Goal: Task Accomplishment & Management: Manage account settings

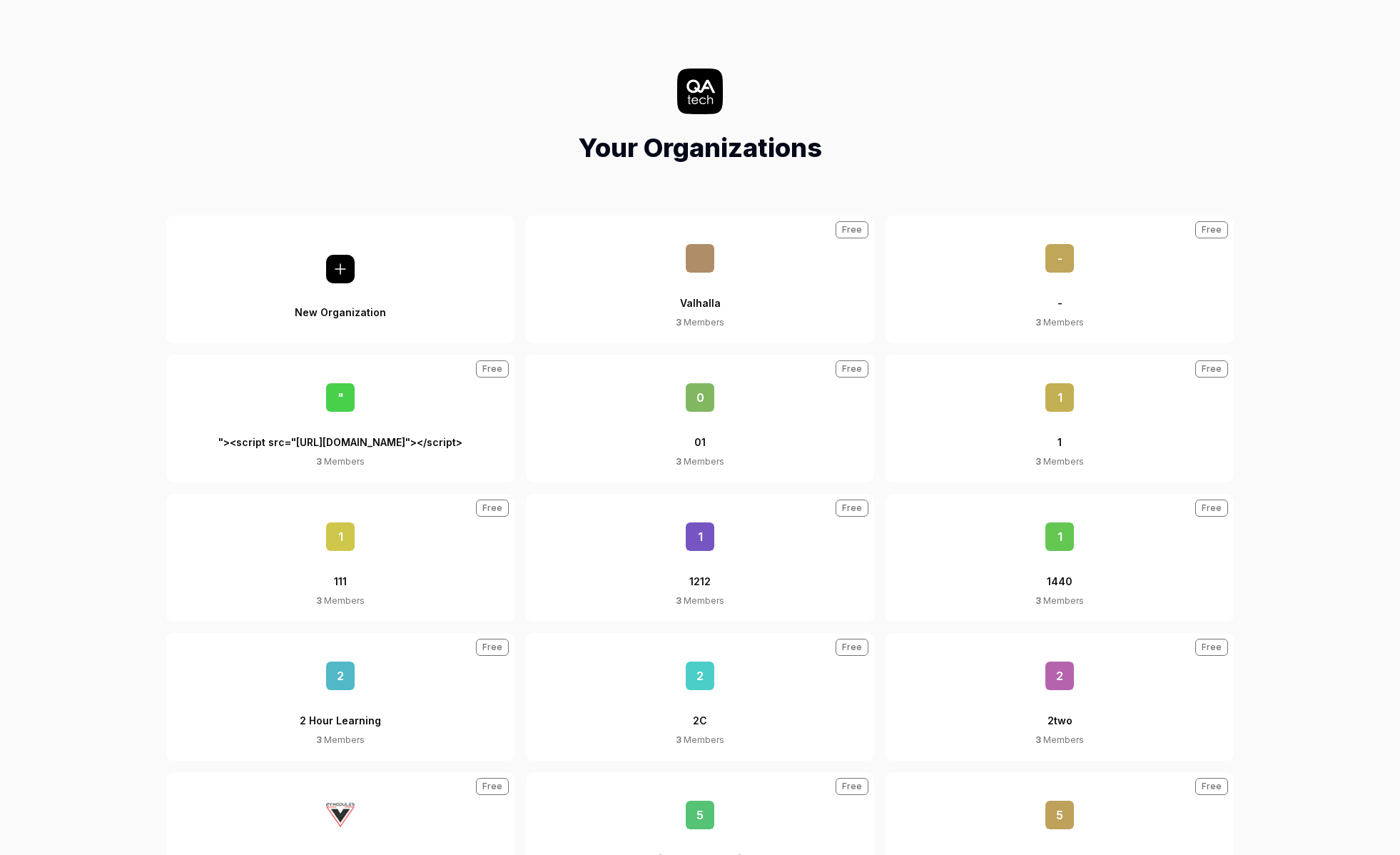
click at [110, 85] on div "Your Organizations" at bounding box center [700, 117] width 1377 height 98
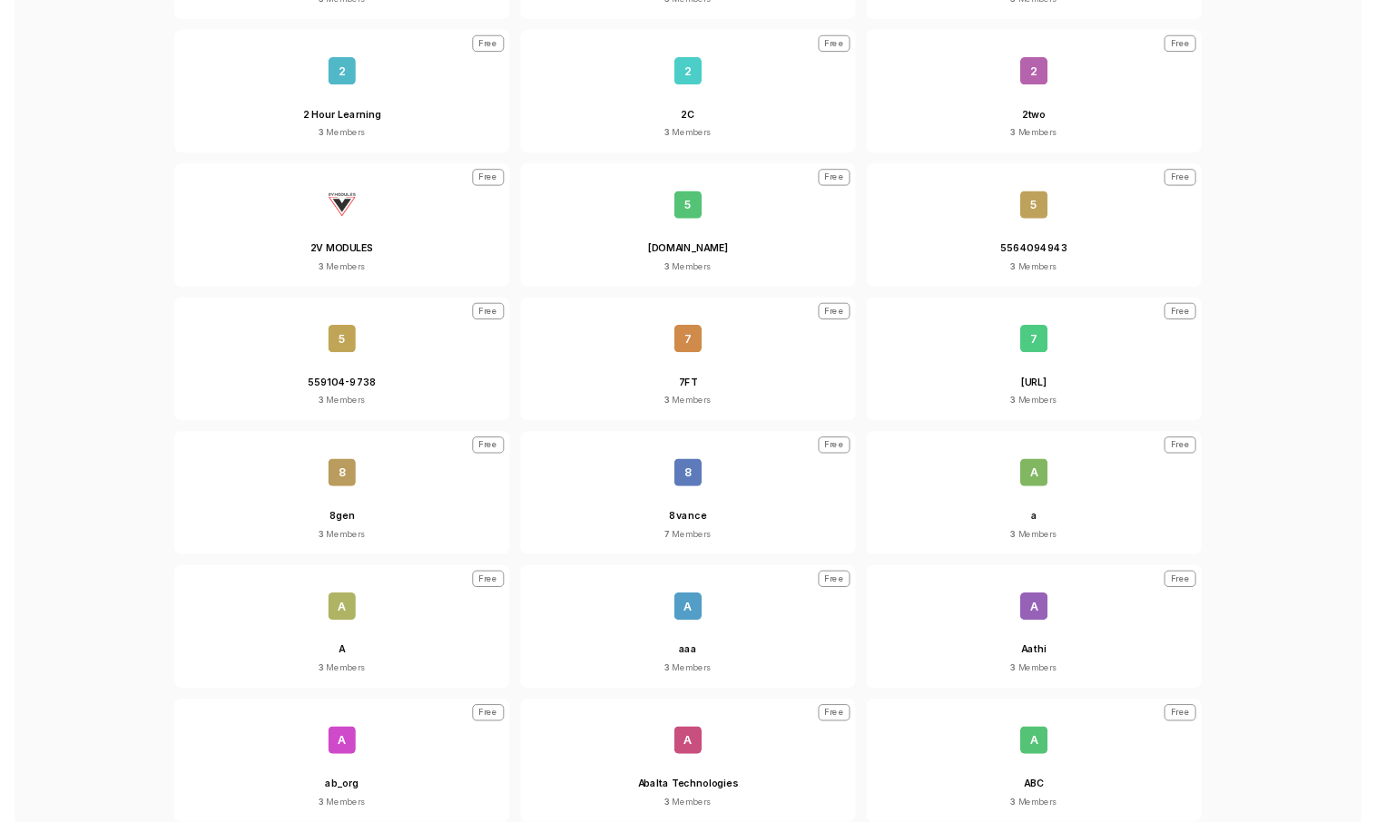
scroll to position [938, 0]
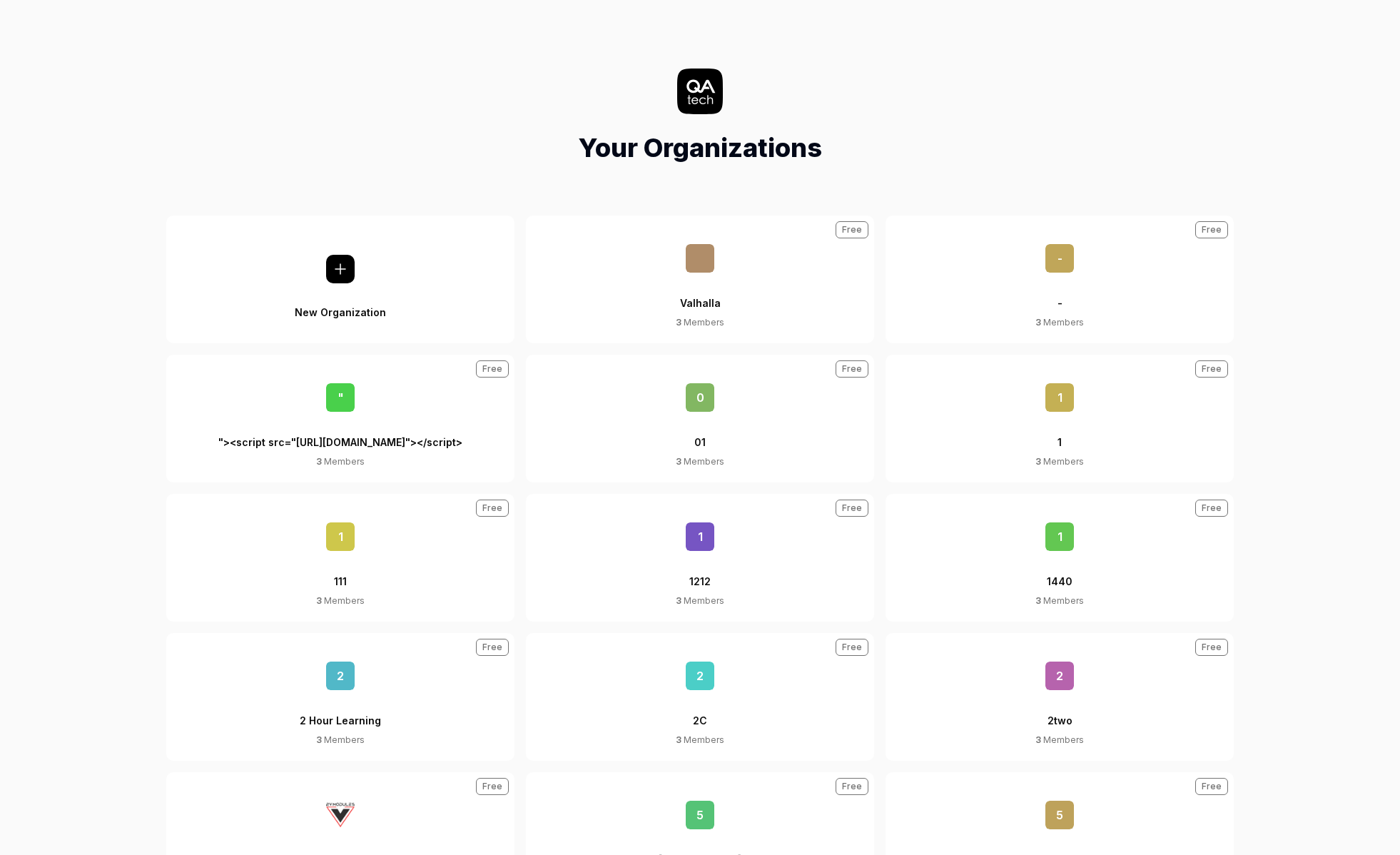
scroll to position [74758, 0]
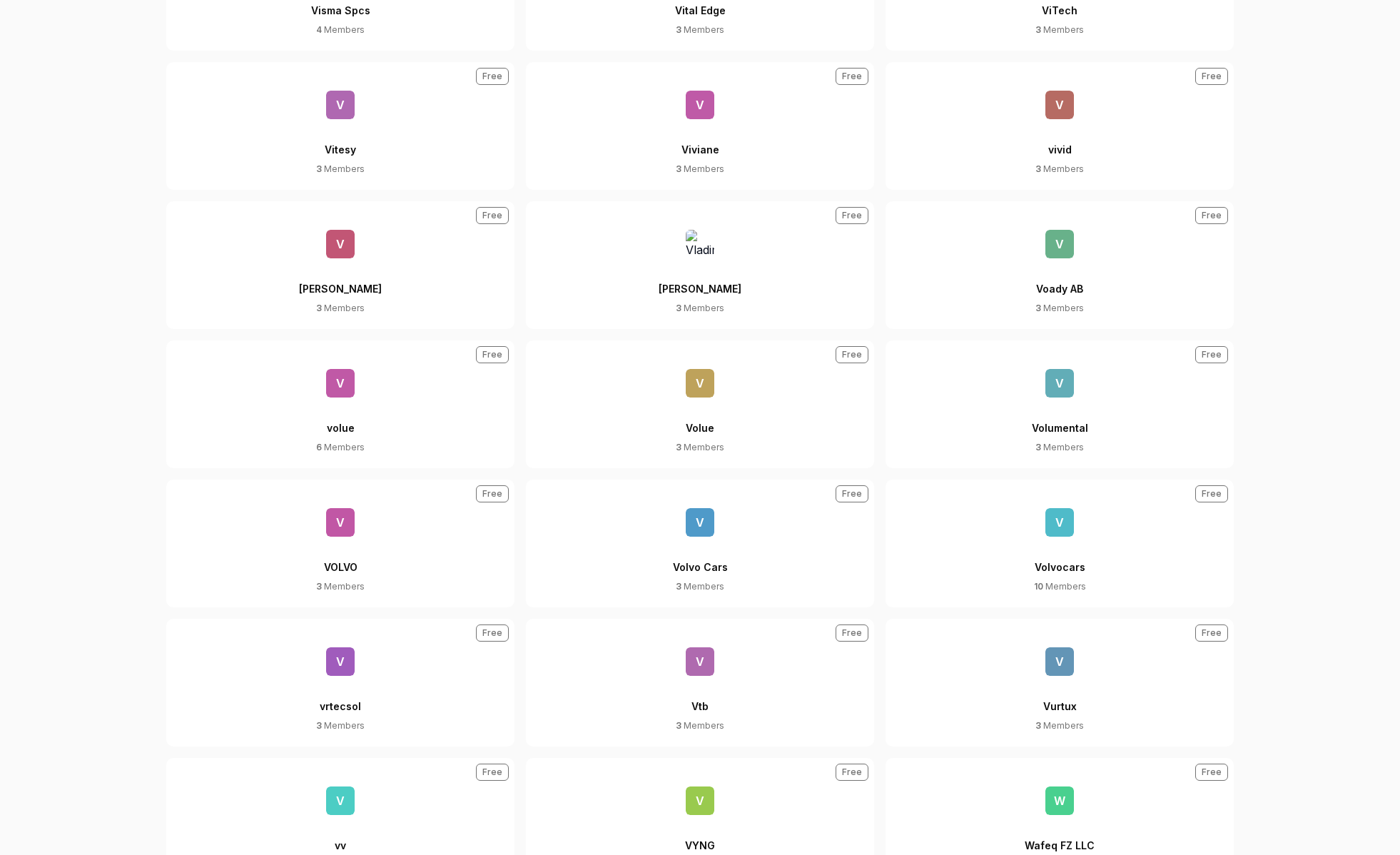
click at [374, 412] on button "v volue 6 Members Free" at bounding box center [340, 404] width 348 height 127
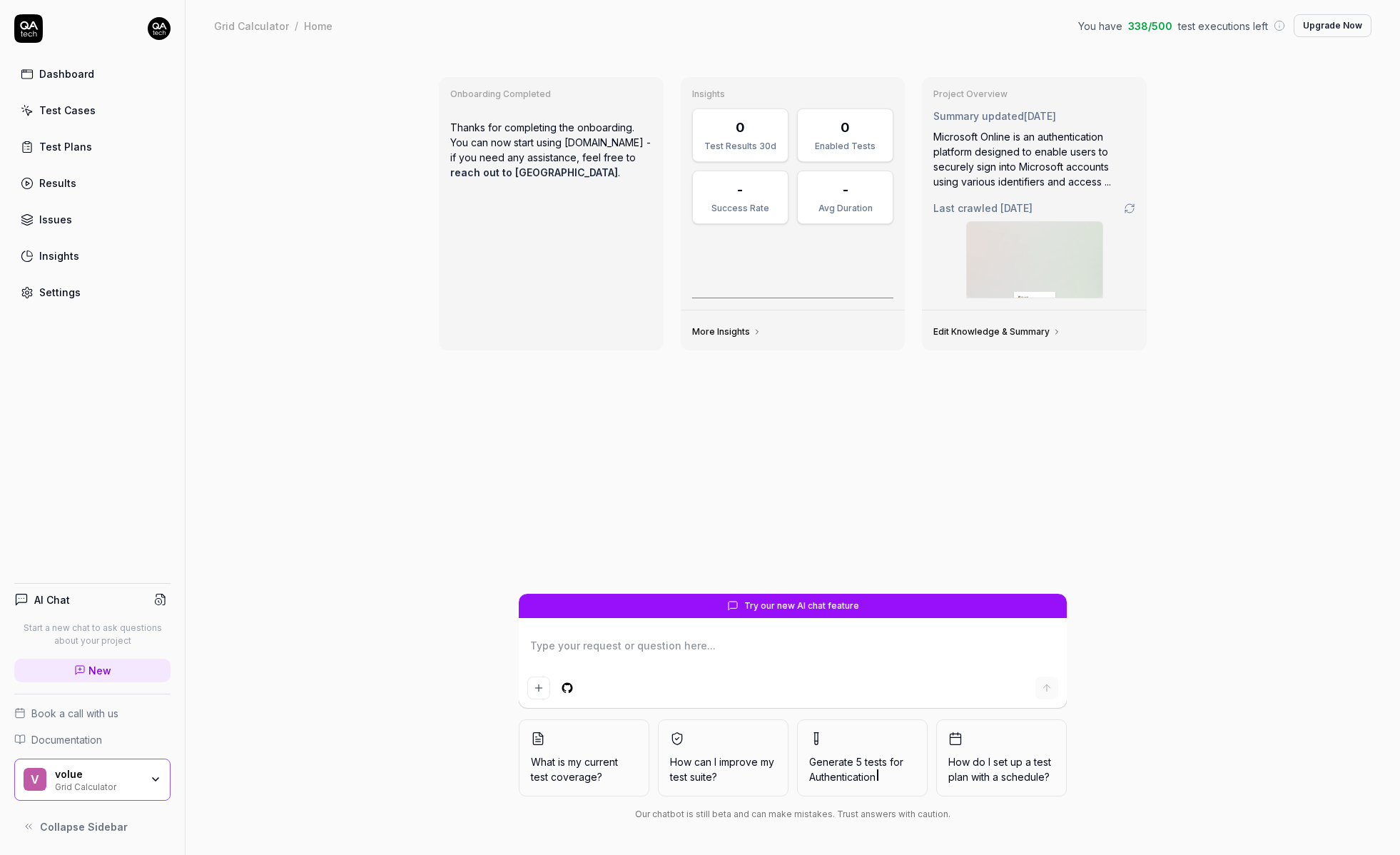
type textarea "*"
click at [102, 117] on link "Test Cases" at bounding box center [92, 110] width 157 height 28
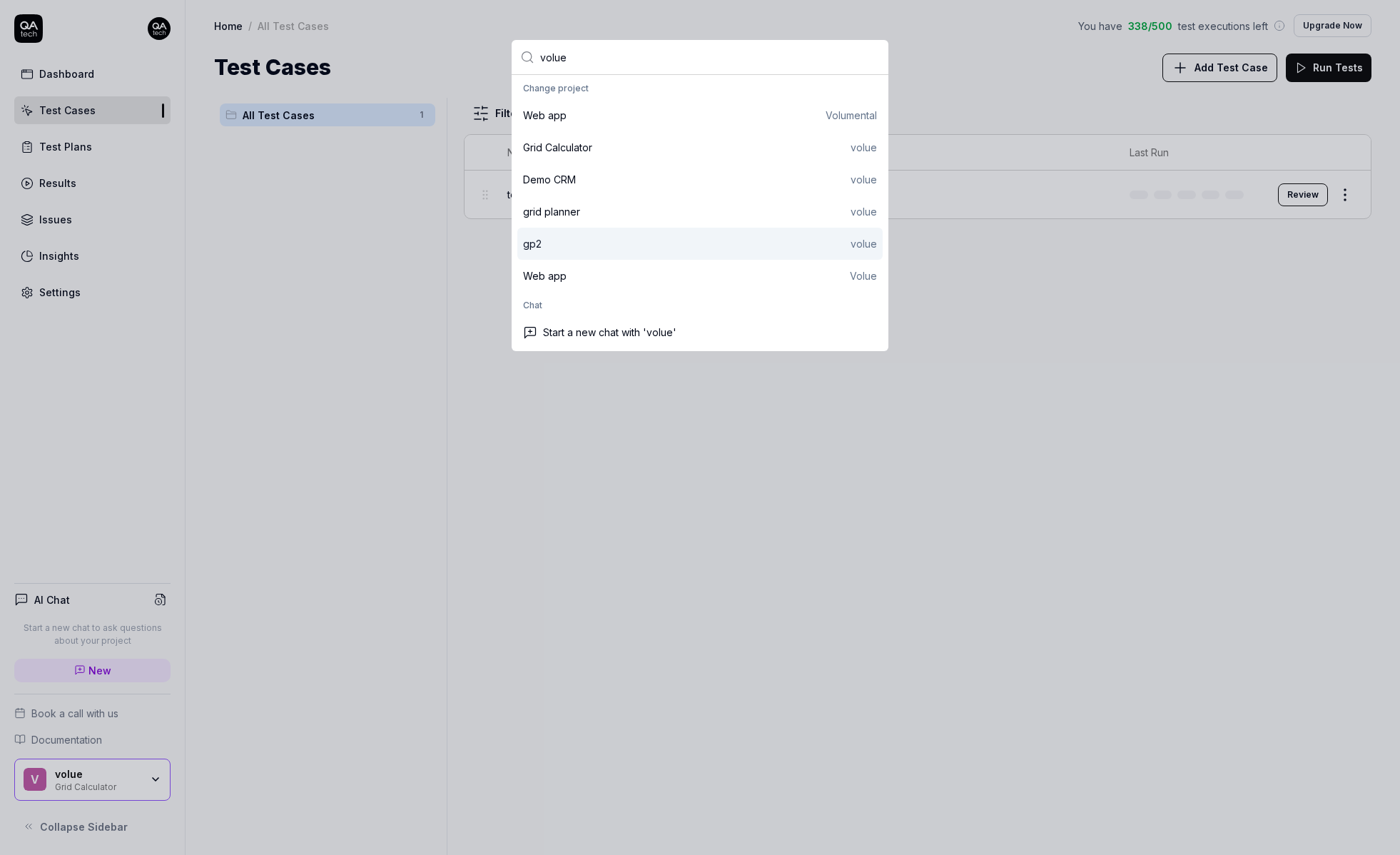
type input "volue"
click at [573, 256] on div "gp2 volue" at bounding box center [700, 243] width 366 height 32
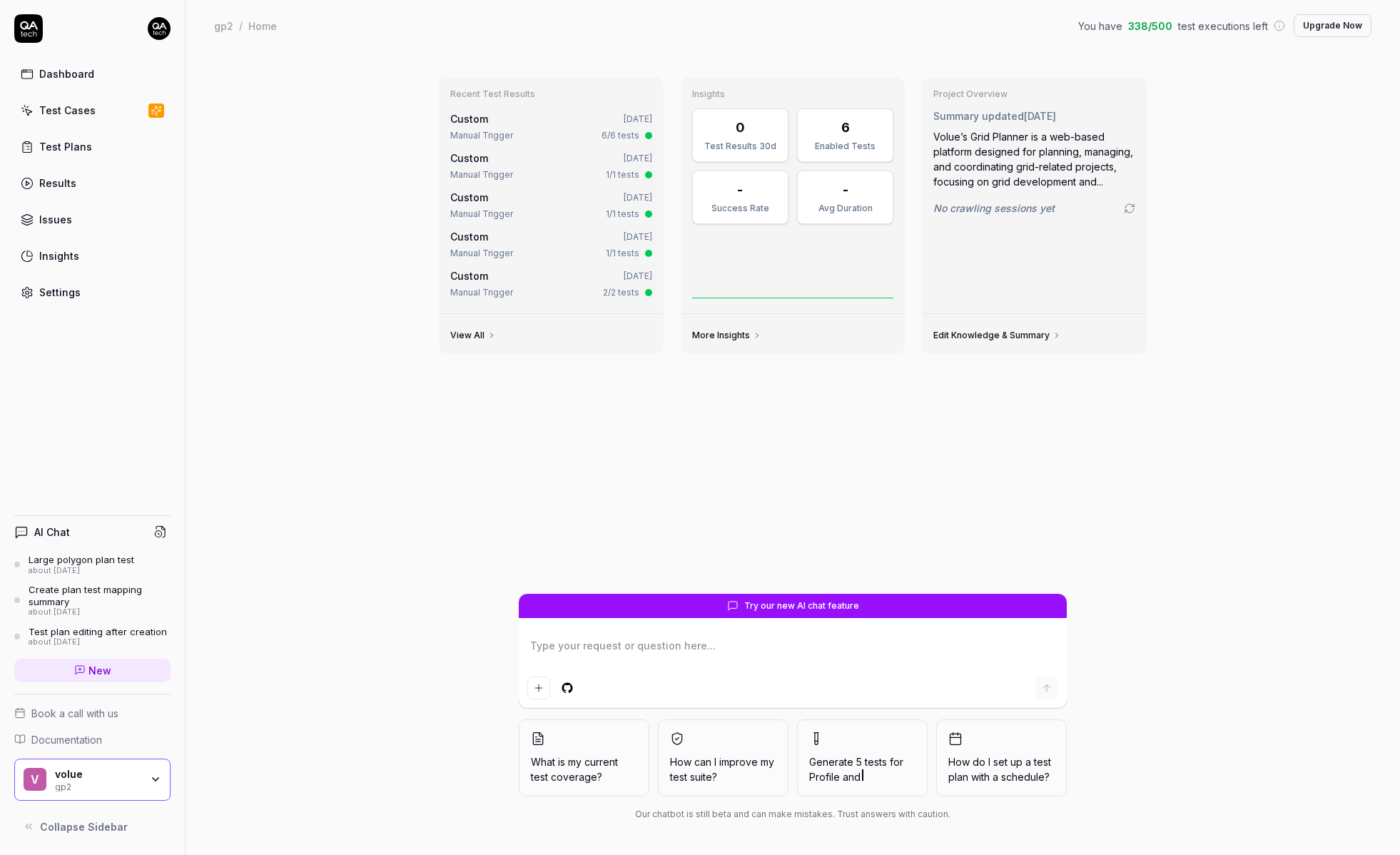
click at [80, 174] on link "Results" at bounding box center [92, 182] width 157 height 28
type textarea "*"
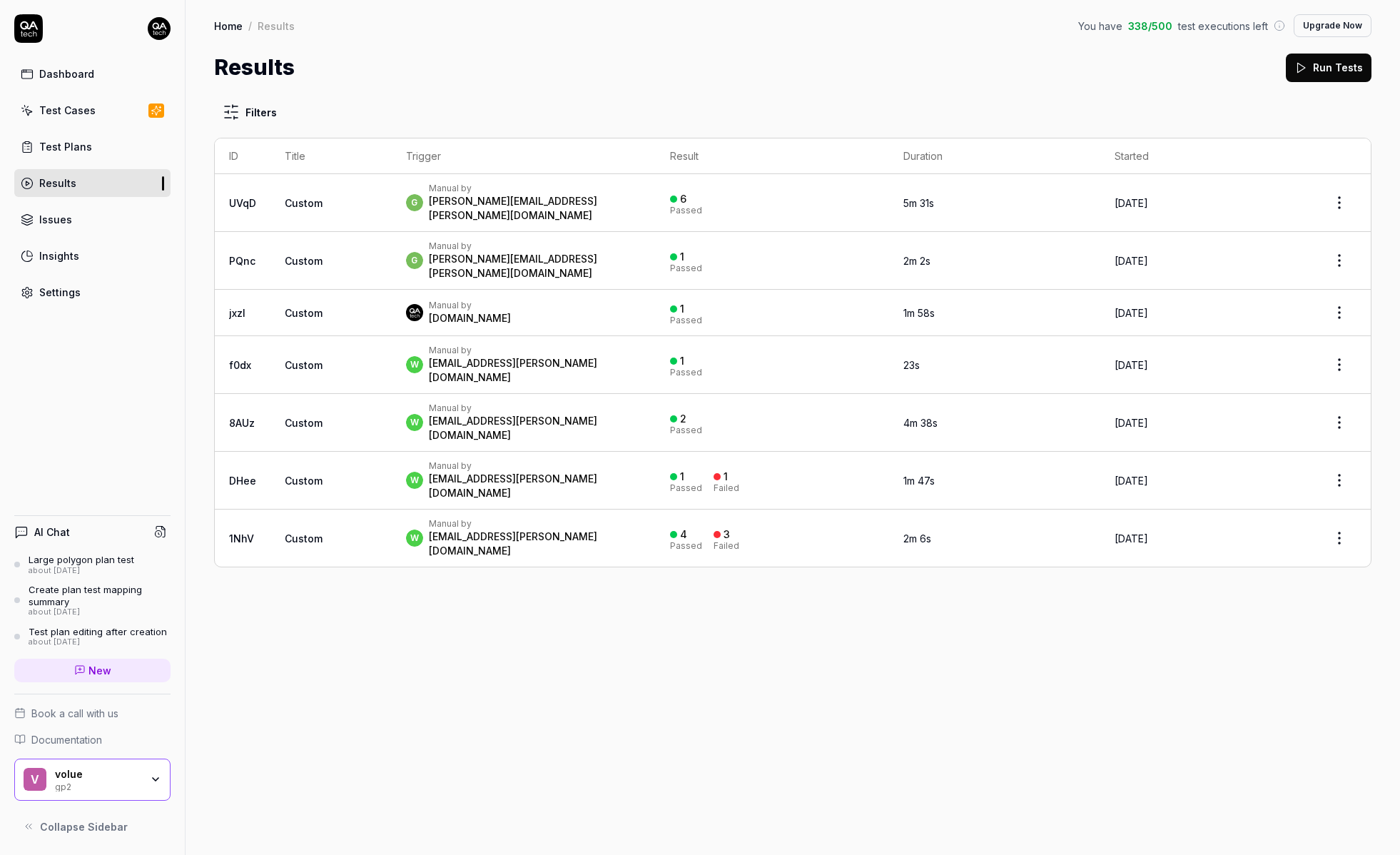
click at [604, 205] on div "g Manual by goran.wikstrom@volue.com" at bounding box center [523, 202] width 235 height 40
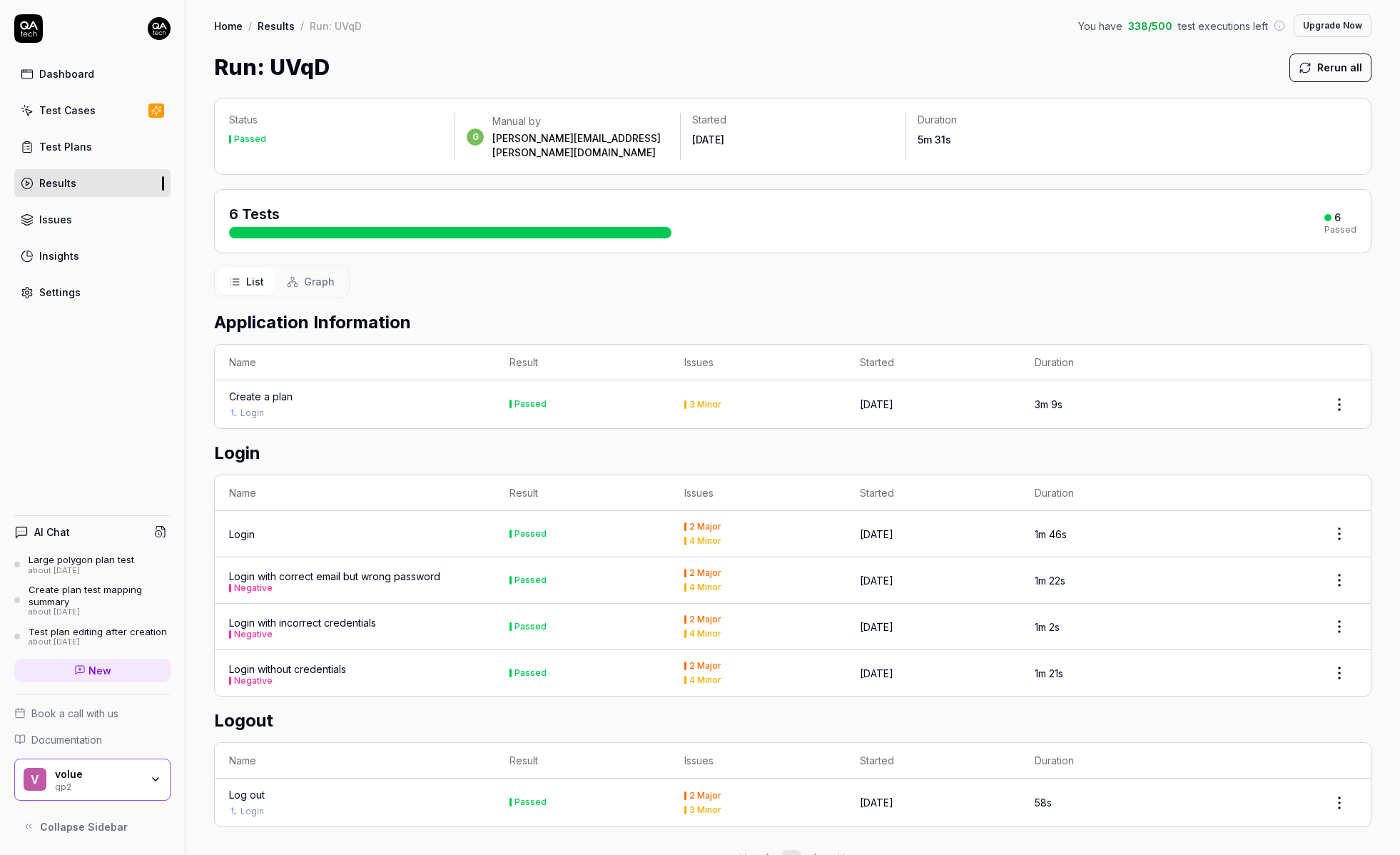
scroll to position [22, 0]
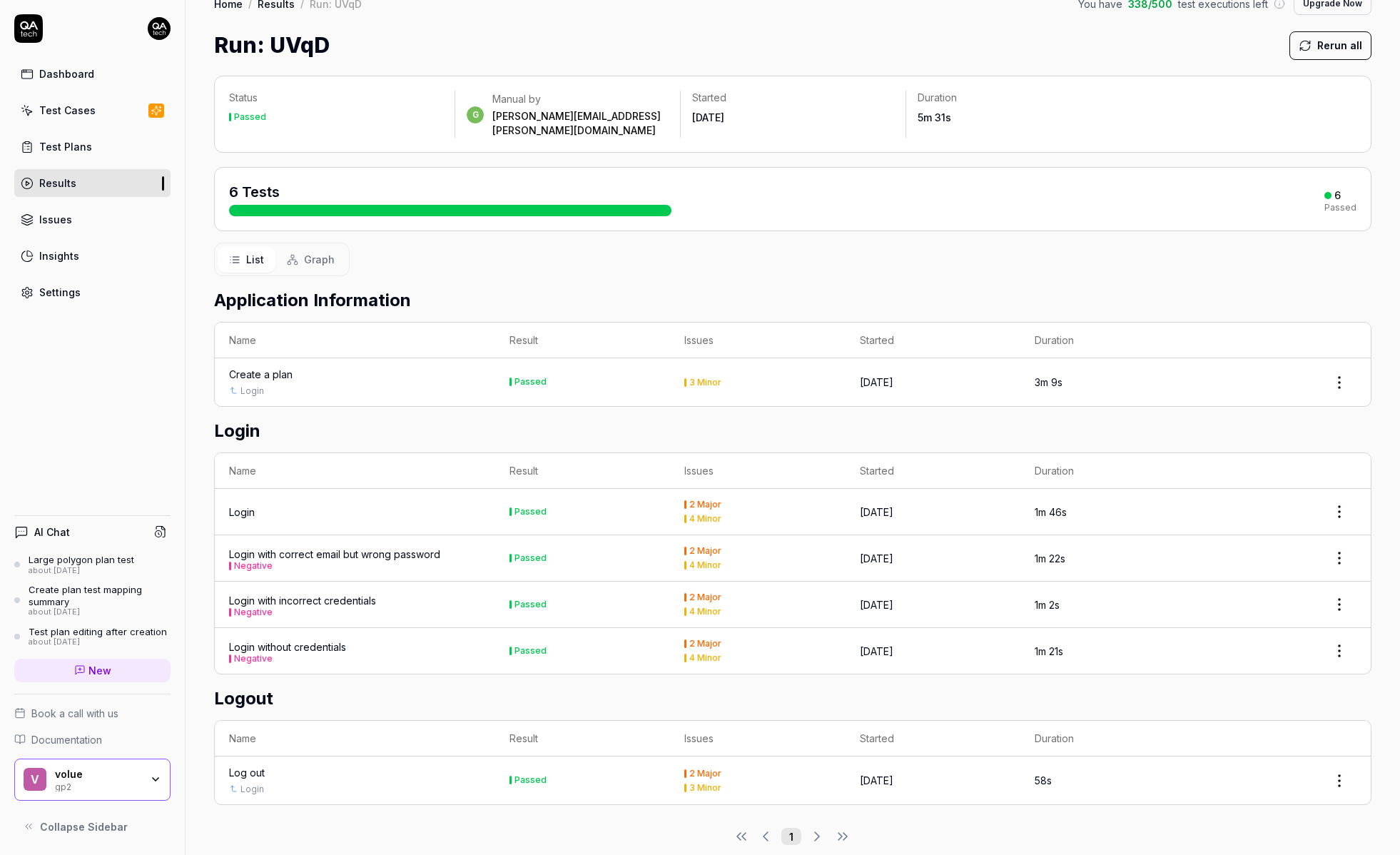
click at [326, 385] on div "Login" at bounding box center [355, 391] width 252 height 13
click at [271, 367] on div "Create a plan" at bounding box center [260, 374] width 64 height 15
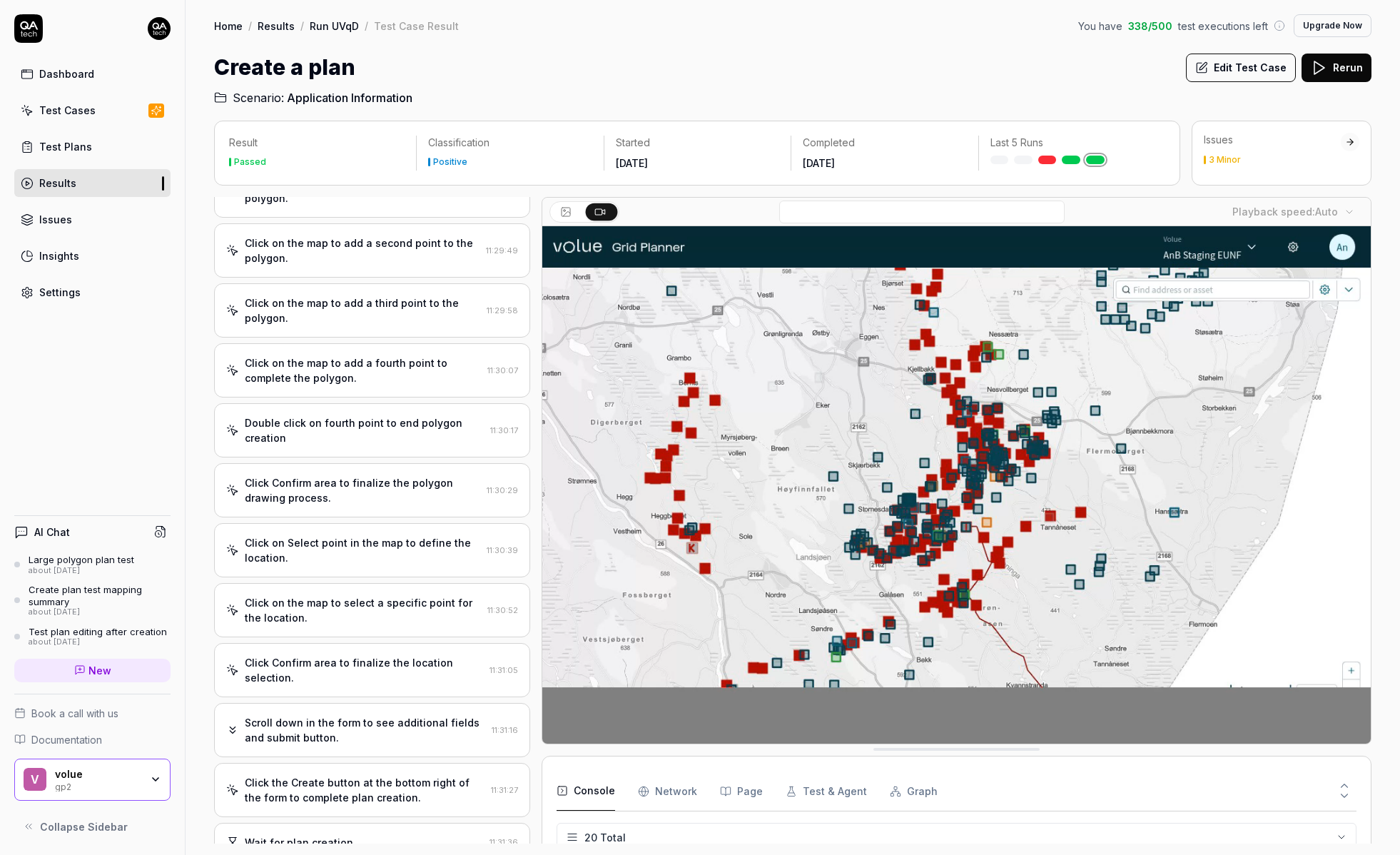
scroll to position [197, 0]
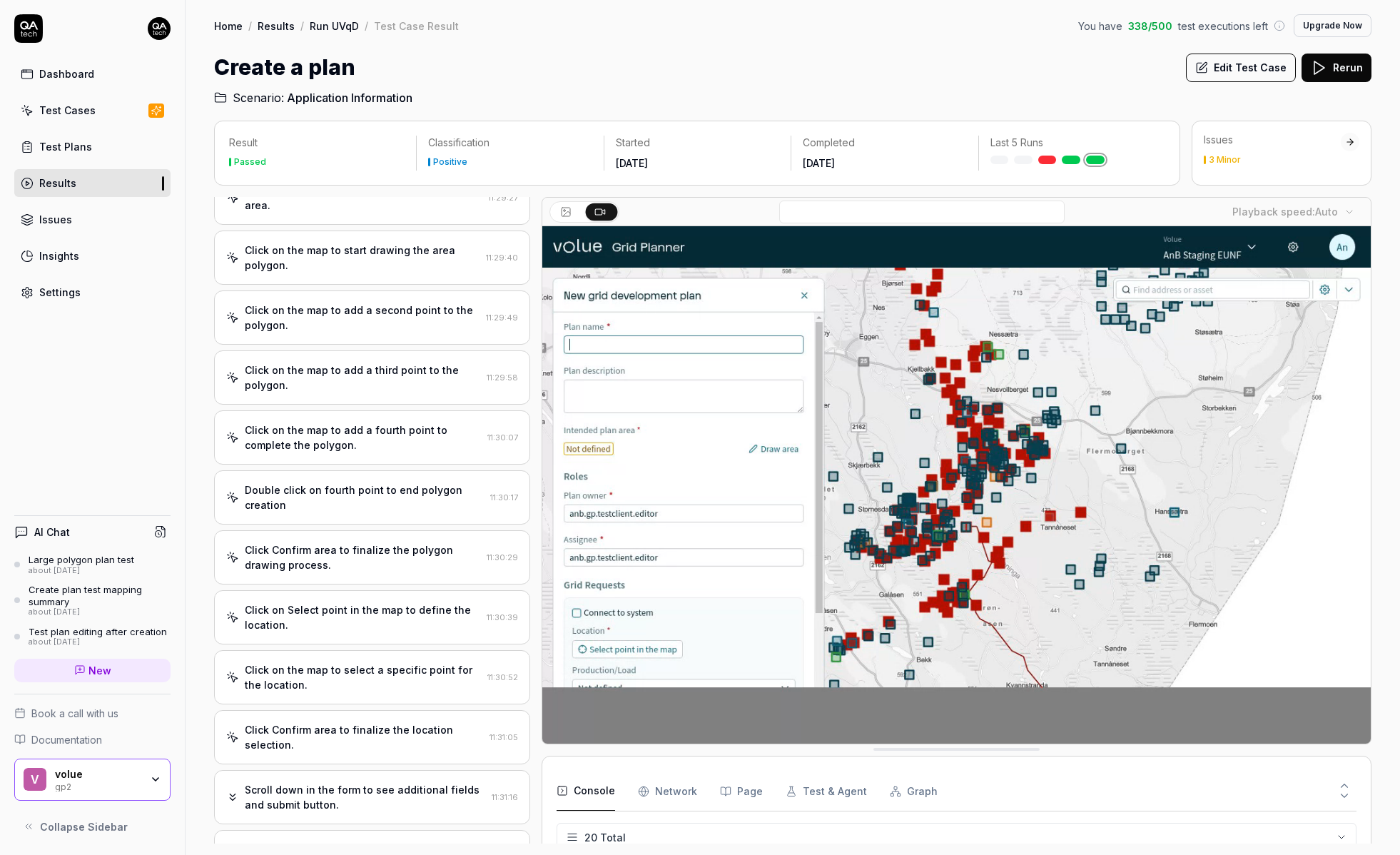
click at [354, 479] on div "Open browser 11:28:53 Default environment https://grid-planner.pg-anb-staging.p…" at bounding box center [372, 520] width 316 height 647
click at [352, 465] on div "Click on the map to add a fourth point to complete the polygon. 11:30:07" at bounding box center [372, 437] width 316 height 54
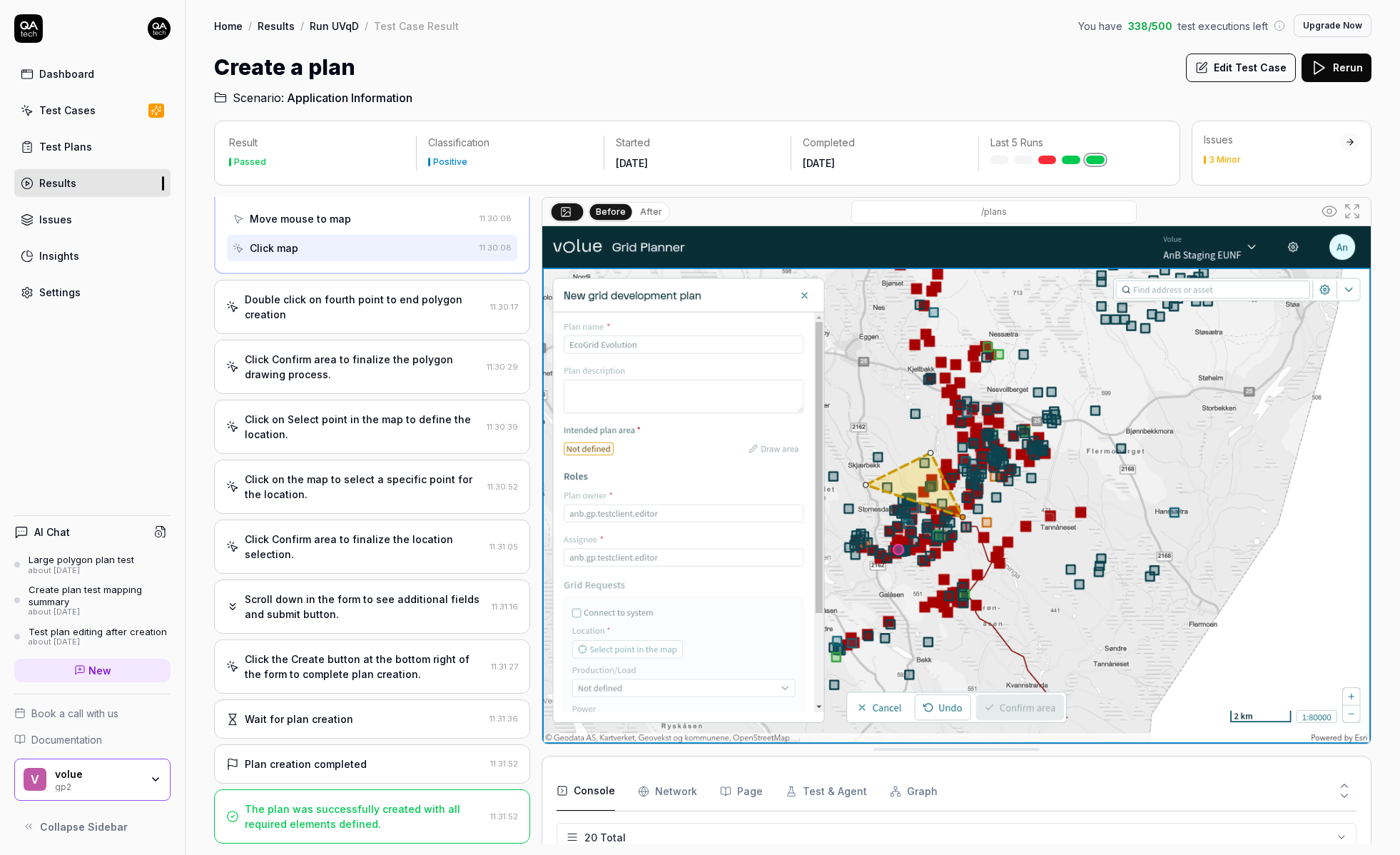
click at [347, 522] on div "Click Confirm area to finalize the location selection. 11:31:05" at bounding box center [372, 547] width 316 height 54
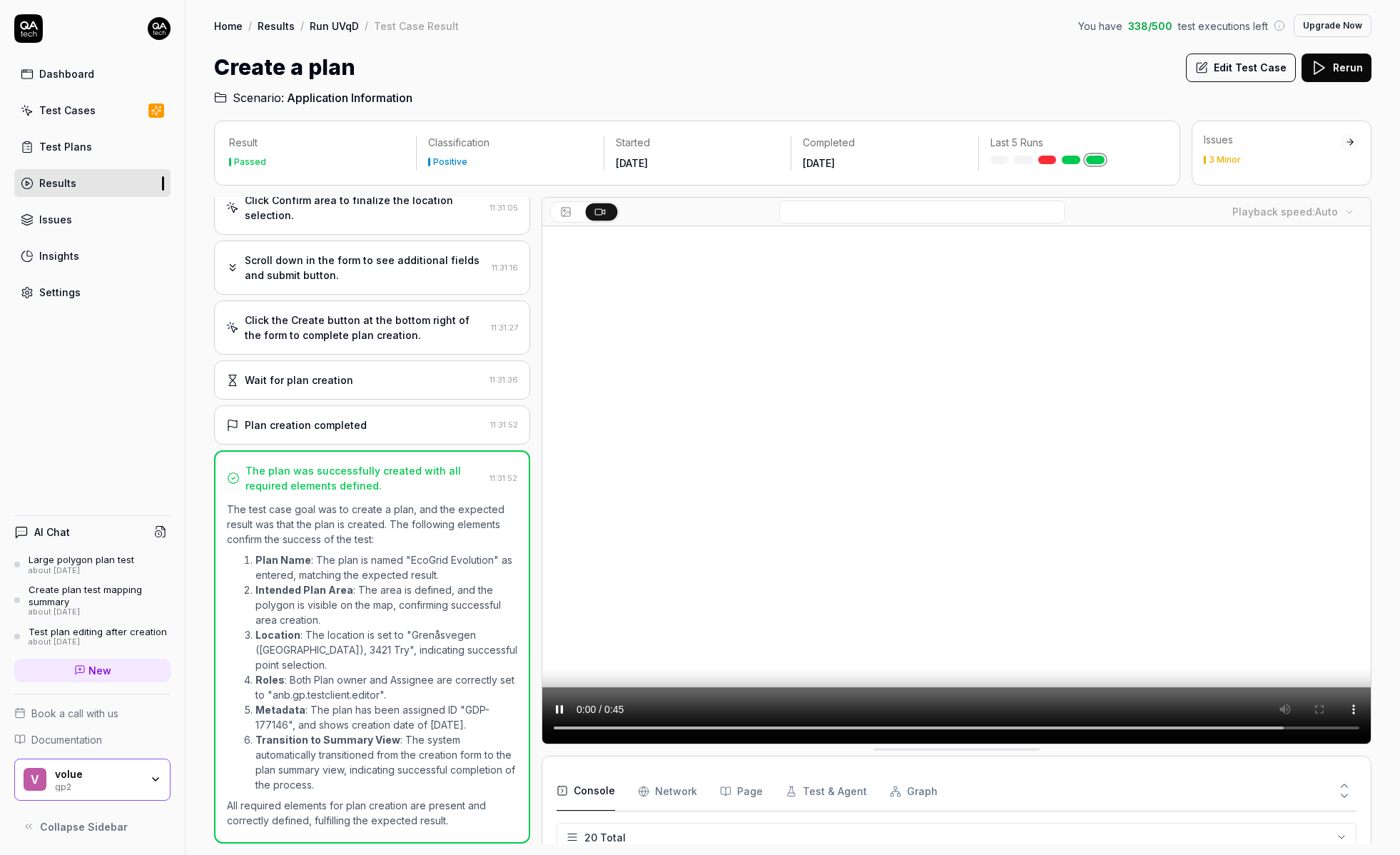
scroll to position [739, 0]
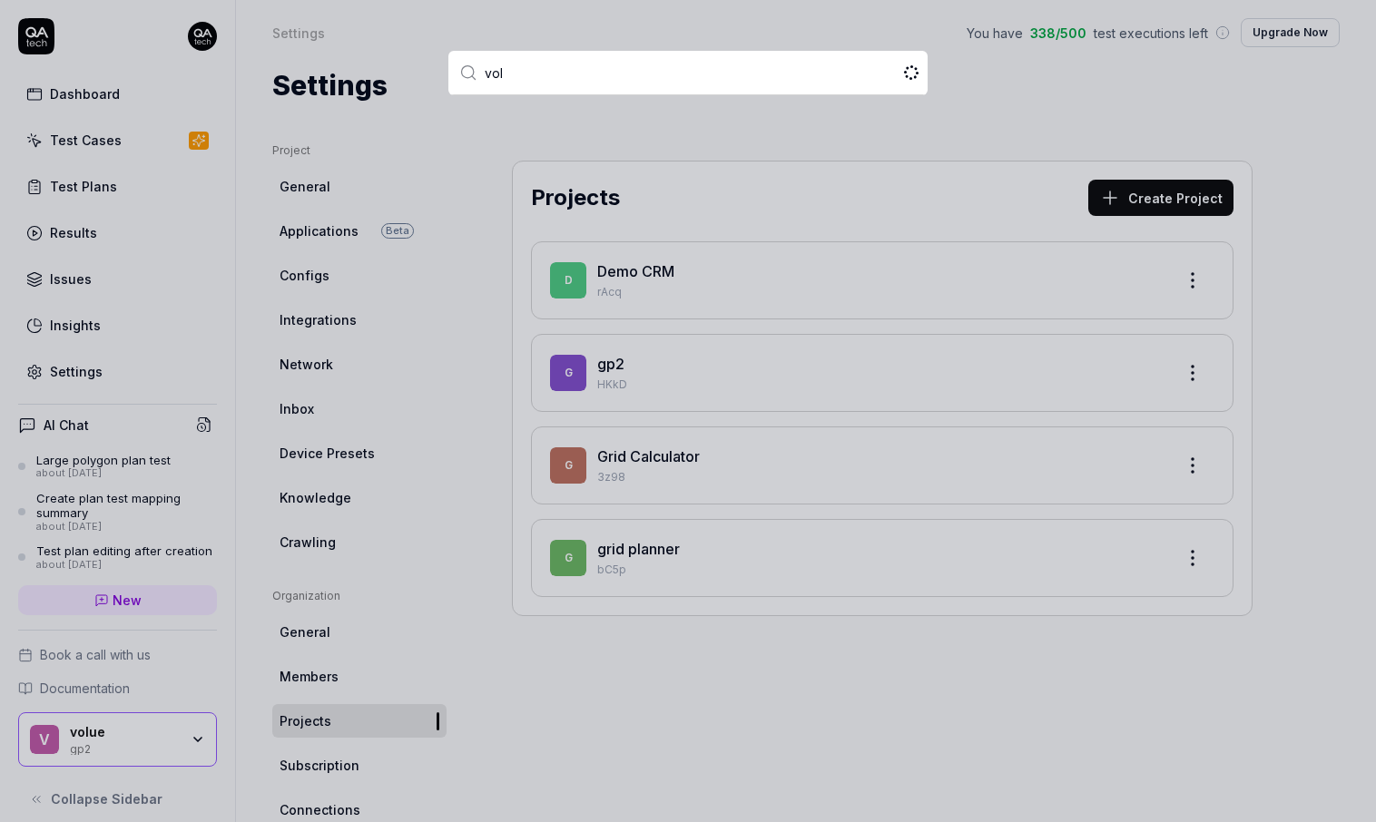
type input "volu"
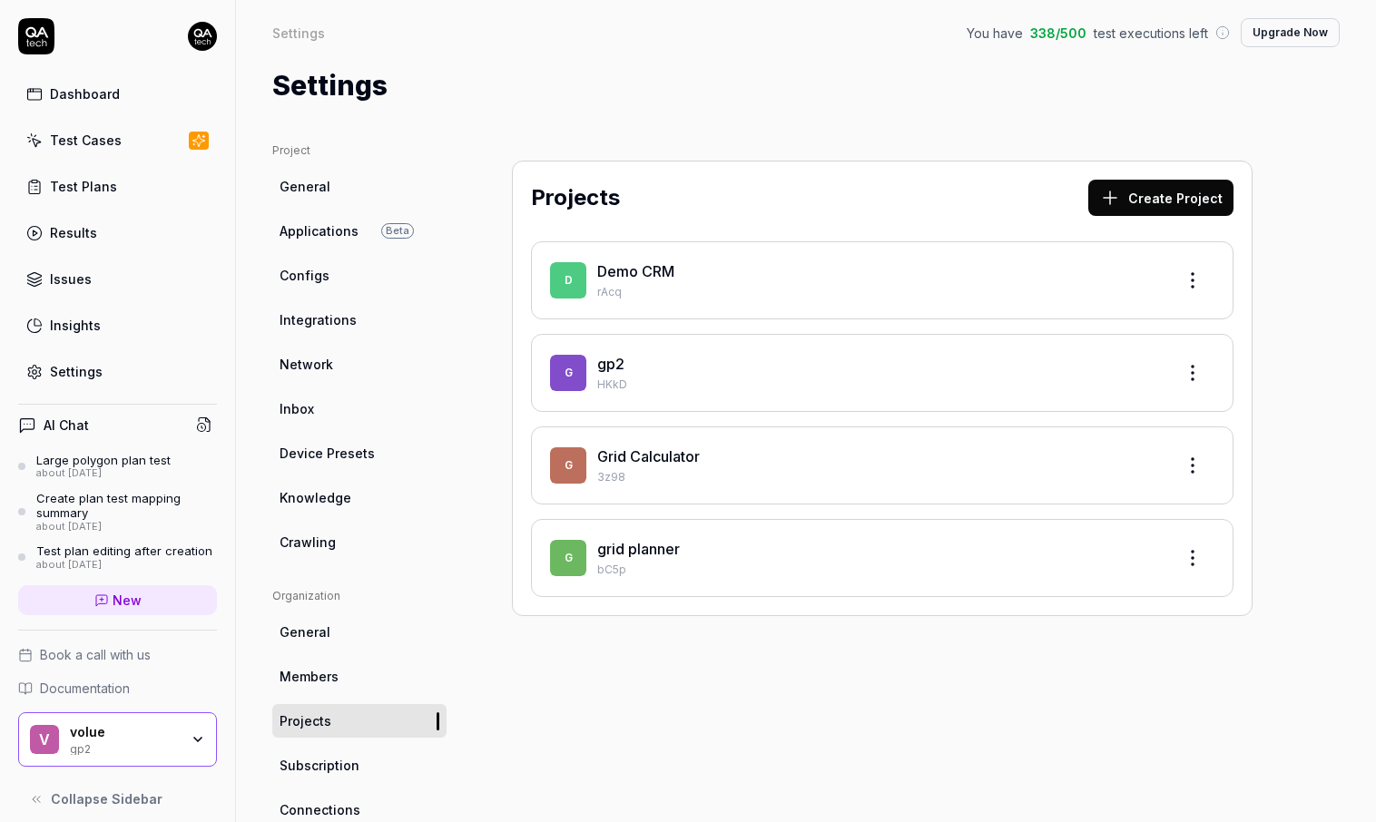
click at [194, 682] on div "v volue gp2" at bounding box center [117, 739] width 199 height 54
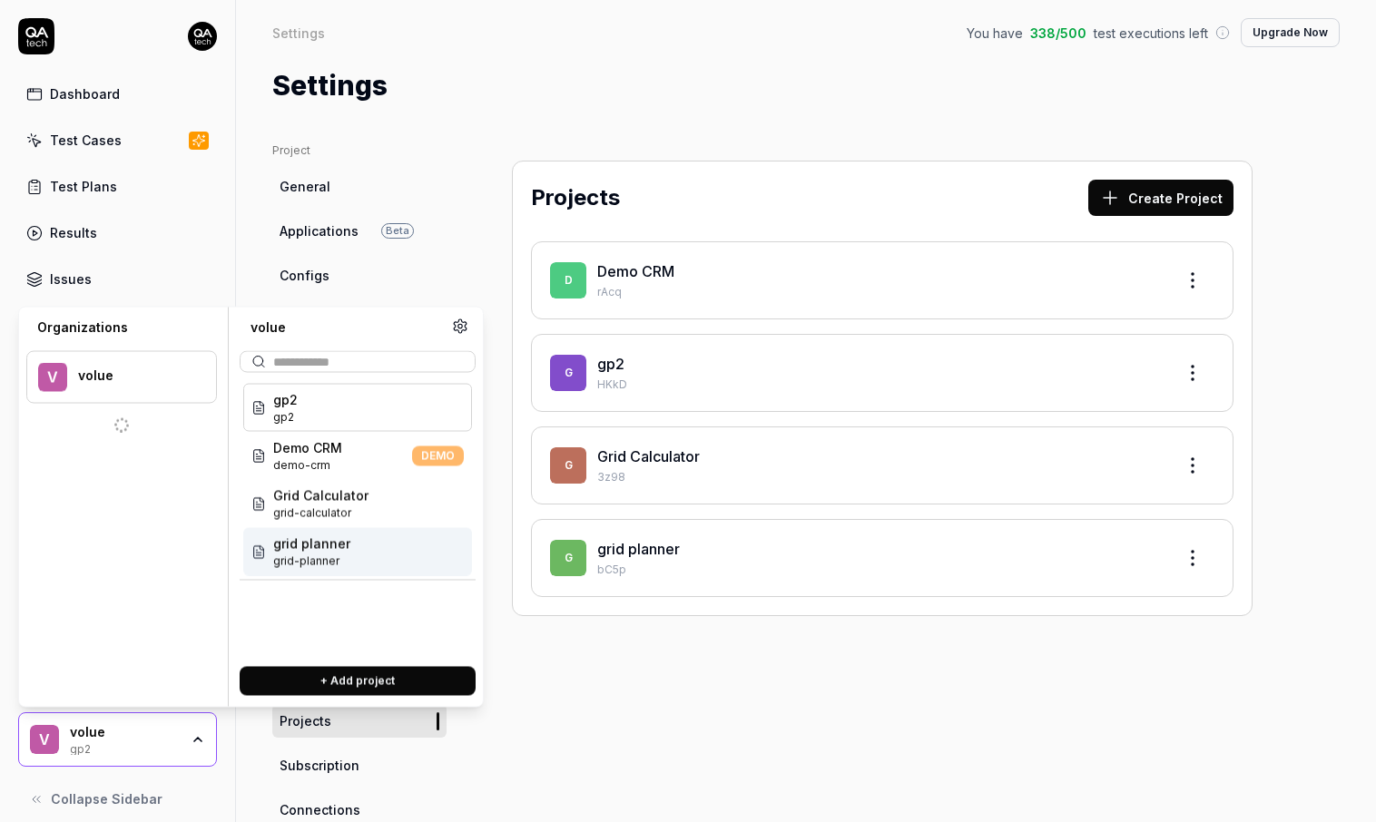
click at [327, 554] on span "grid-planner" at bounding box center [311, 562] width 77 height 16
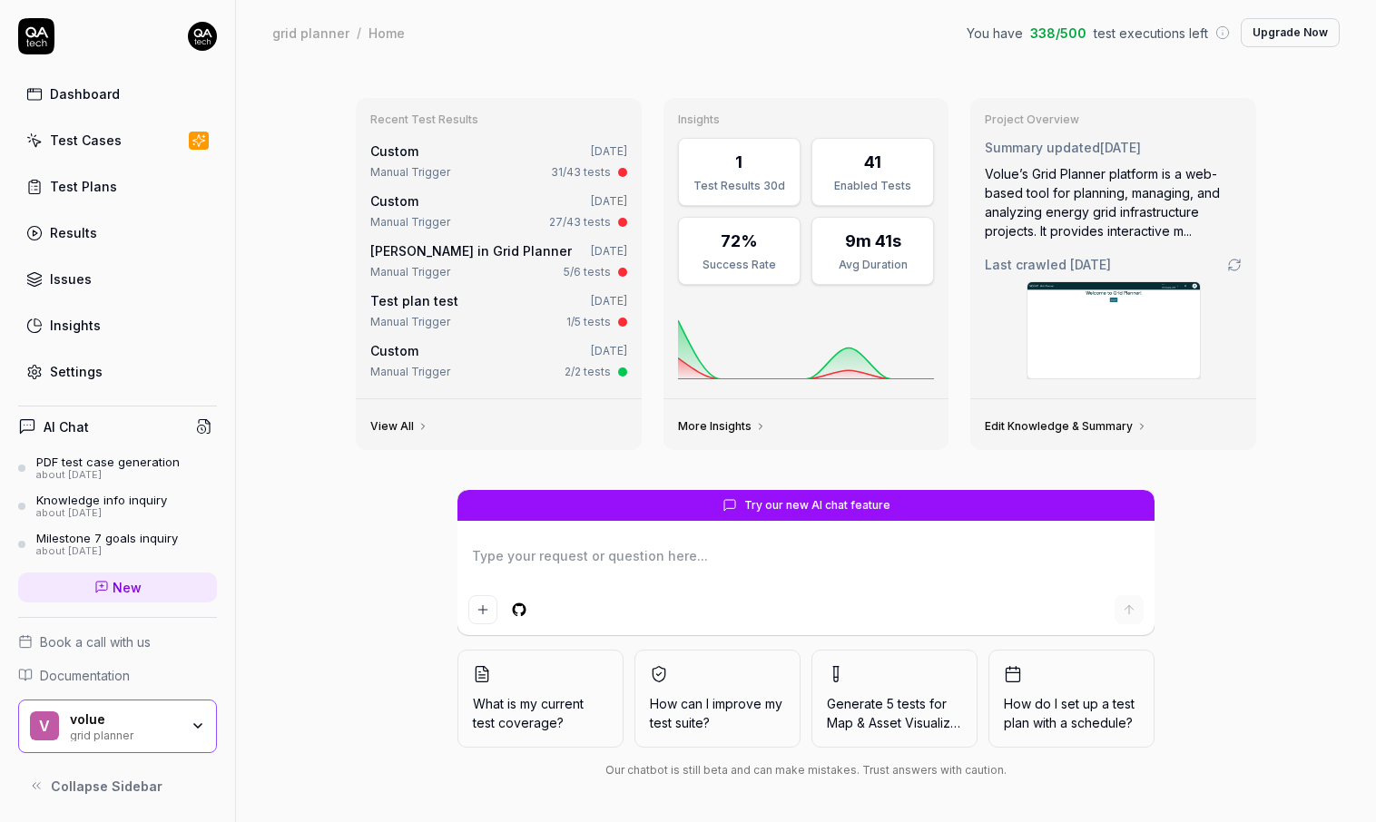
type textarea "*"
click at [128, 181] on link "Test Plans" at bounding box center [117, 186] width 199 height 35
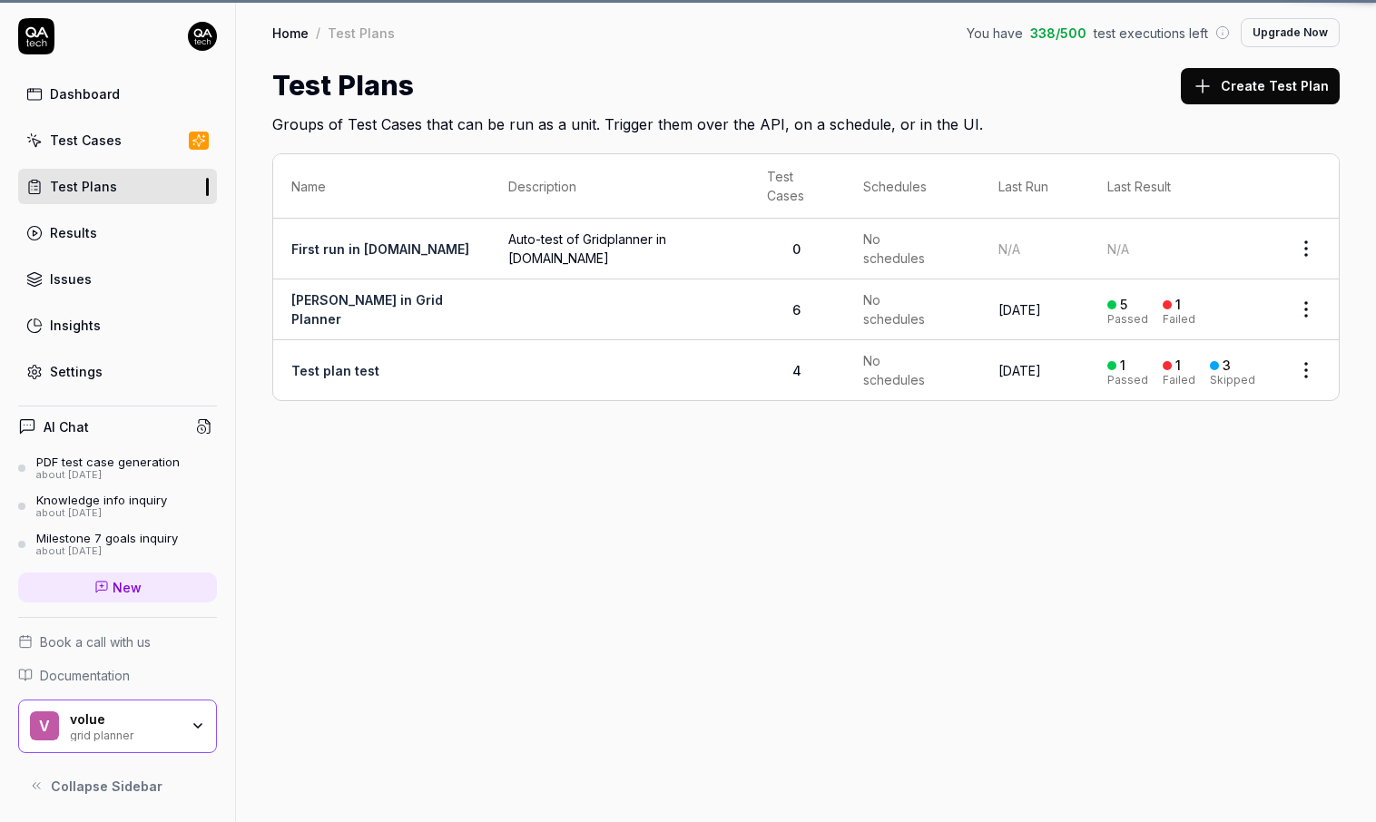
click at [130, 130] on link "Test Cases" at bounding box center [117, 140] width 199 height 35
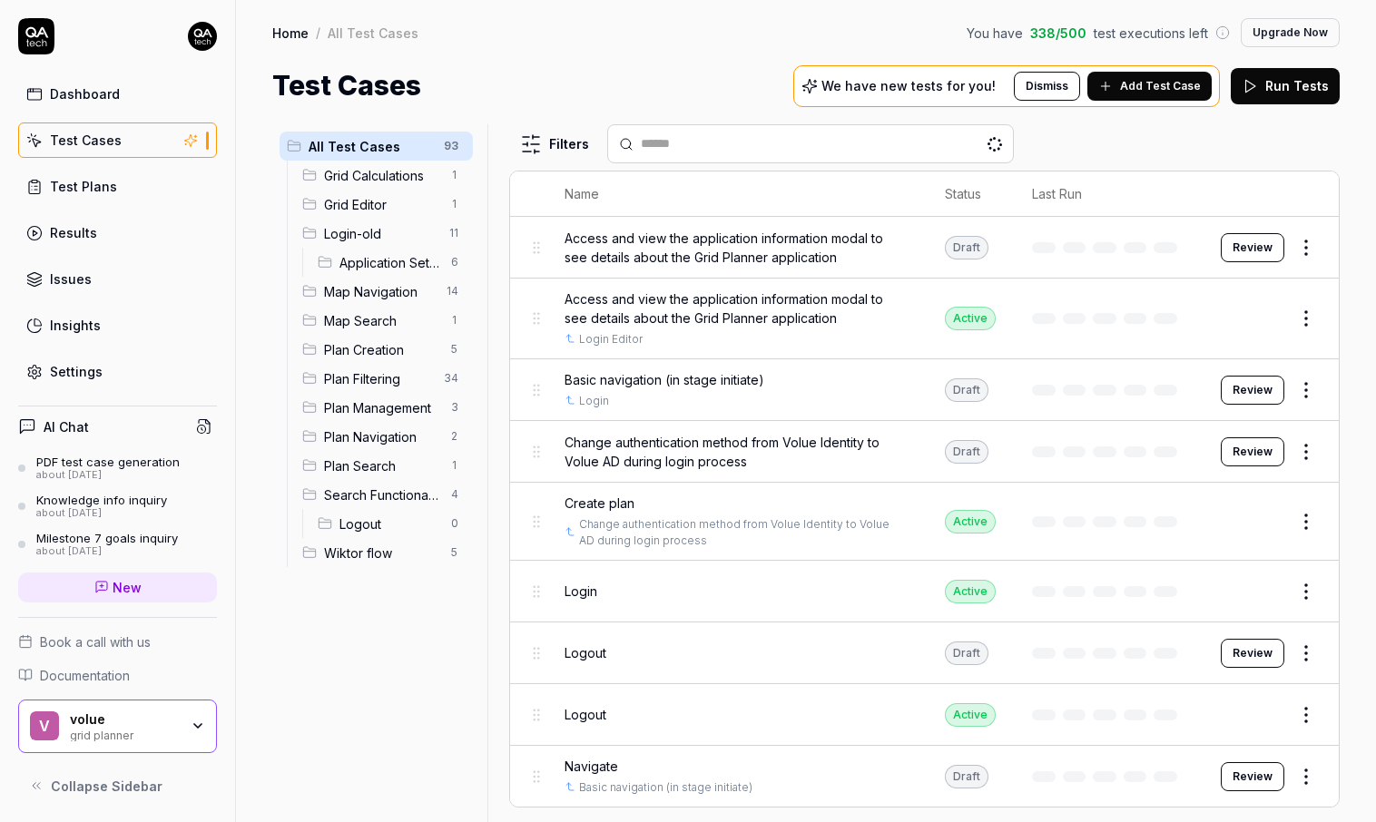
click at [118, 222] on link "Results" at bounding box center [117, 232] width 199 height 35
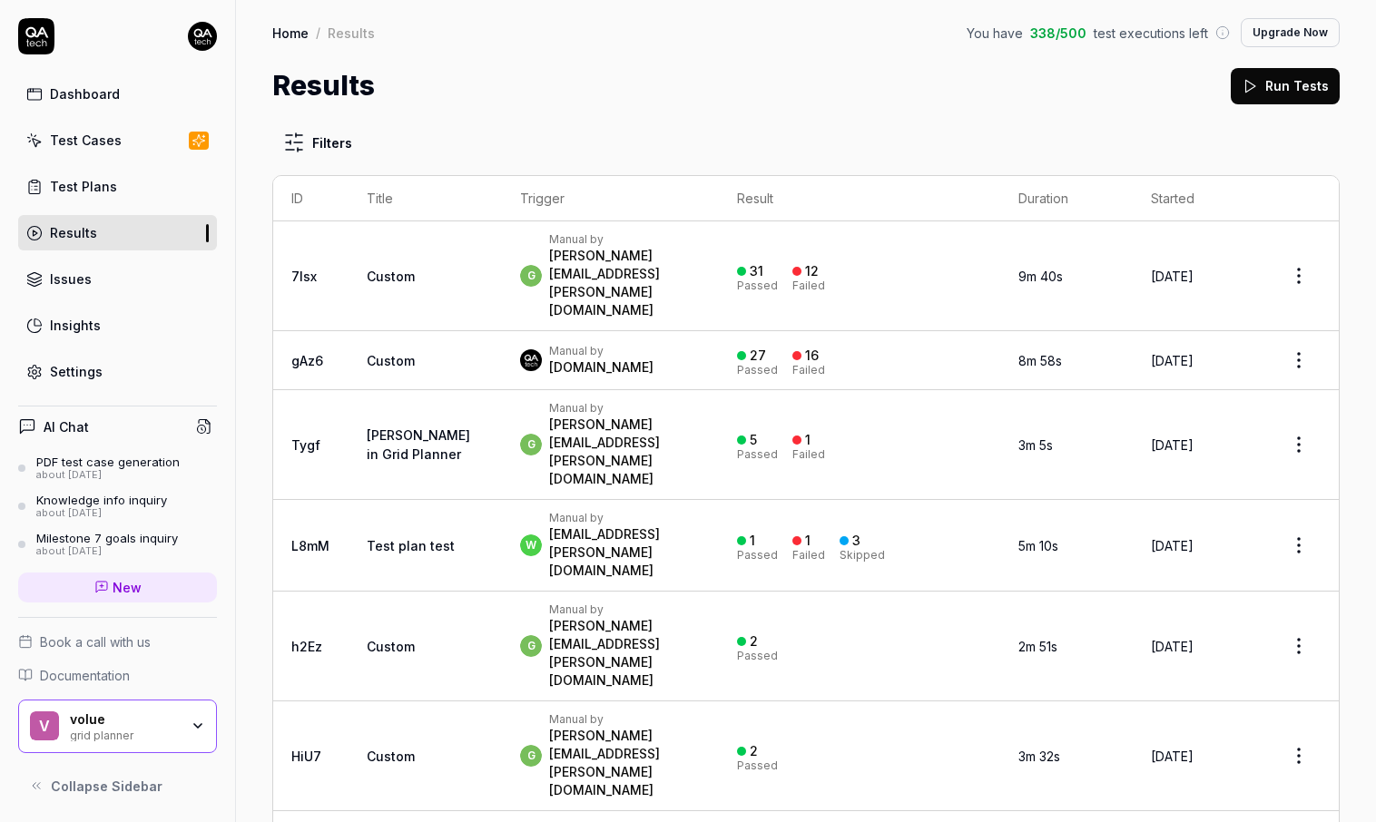
click at [667, 236] on div "g Manual by goran.wikstrom@volue.com" at bounding box center [610, 275] width 180 height 87
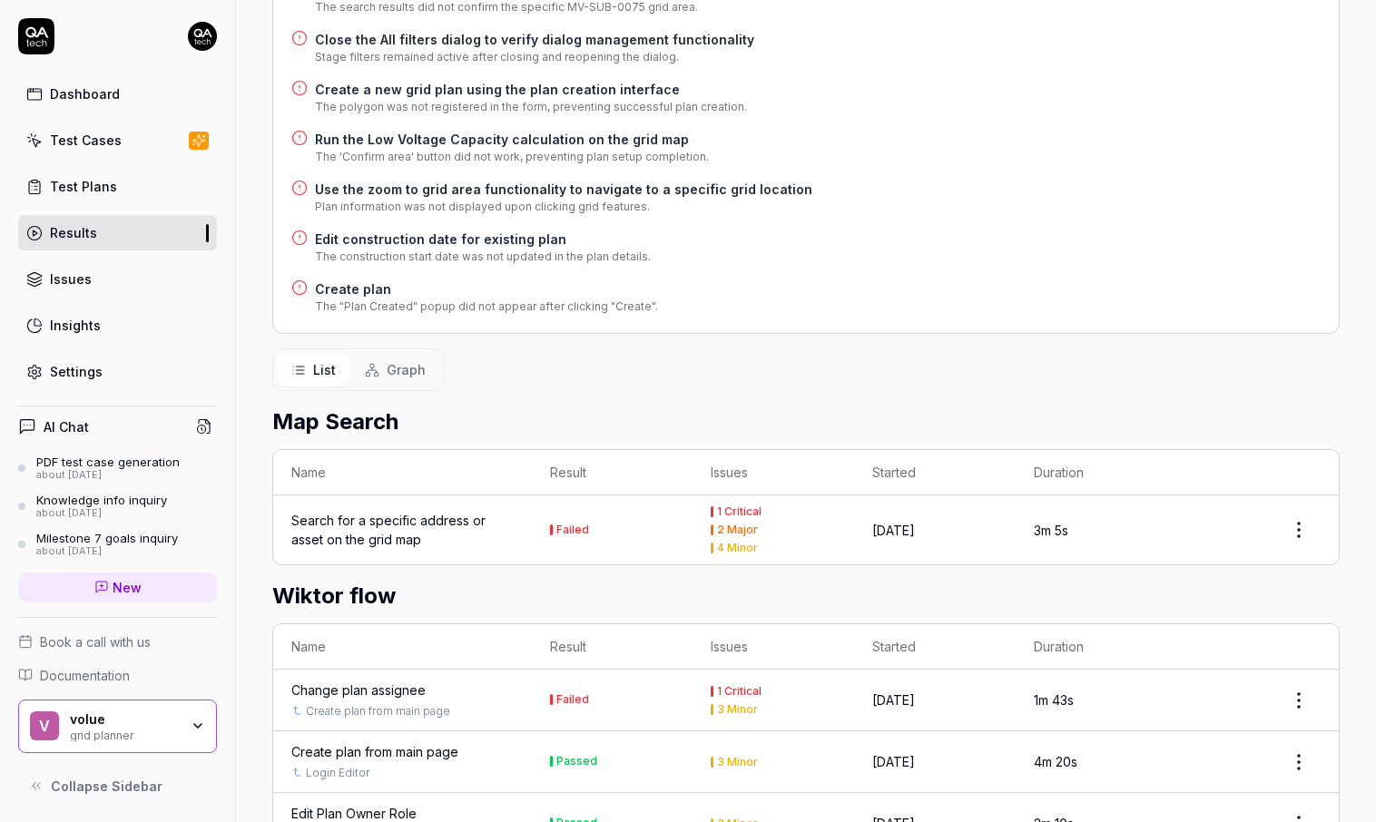
scroll to position [1210, 0]
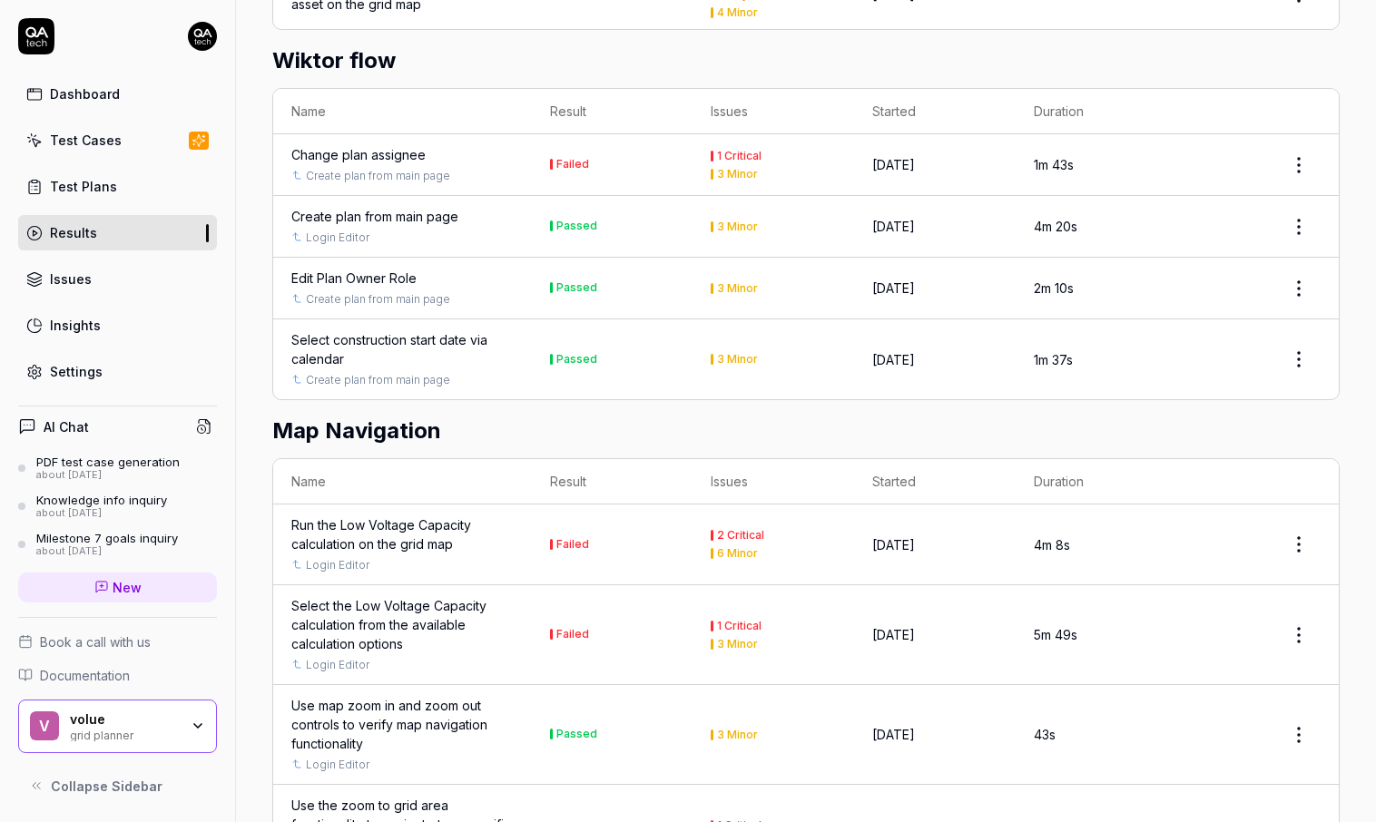
click at [386, 330] on div "Select construction start date via calendar" at bounding box center [402, 349] width 222 height 38
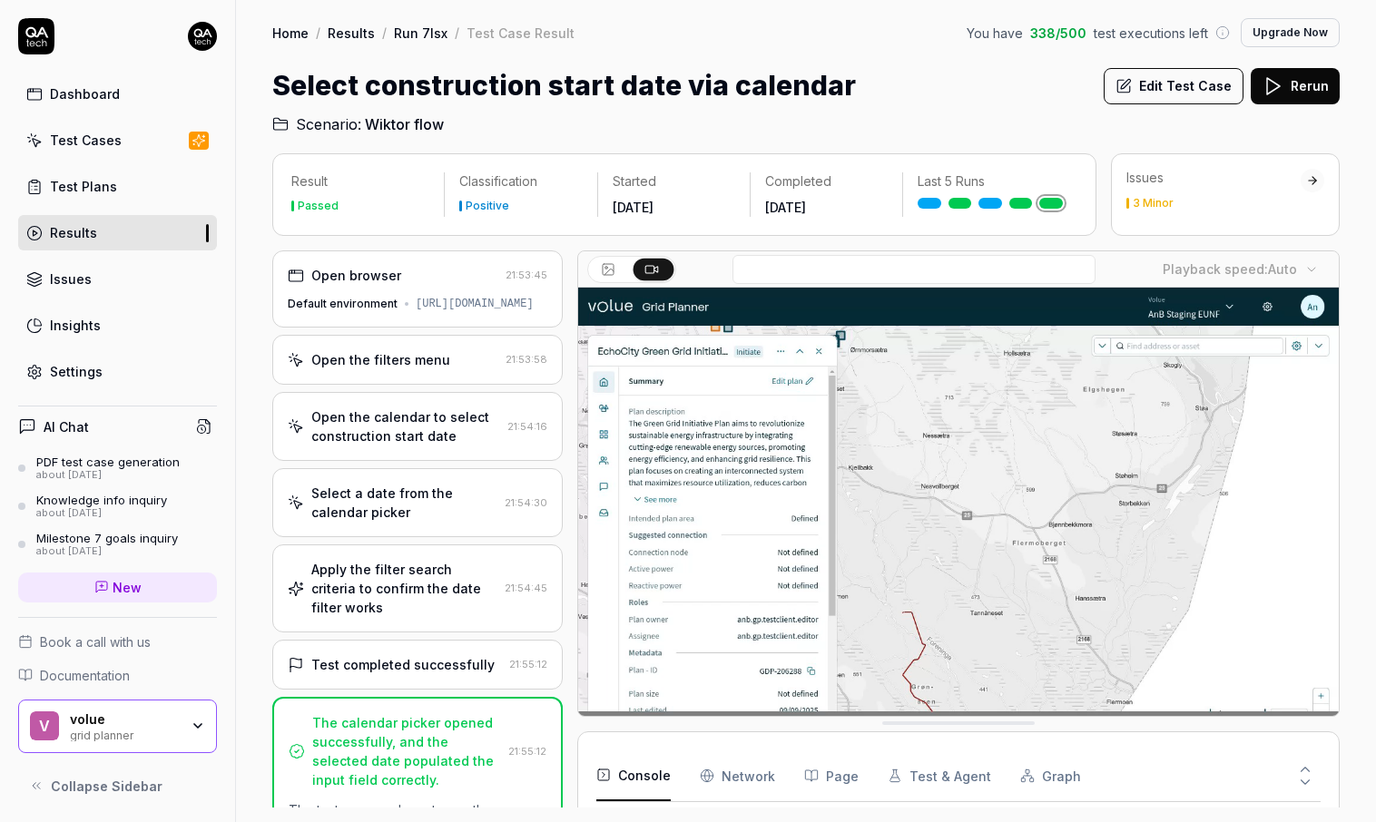
scroll to position [691, 0]
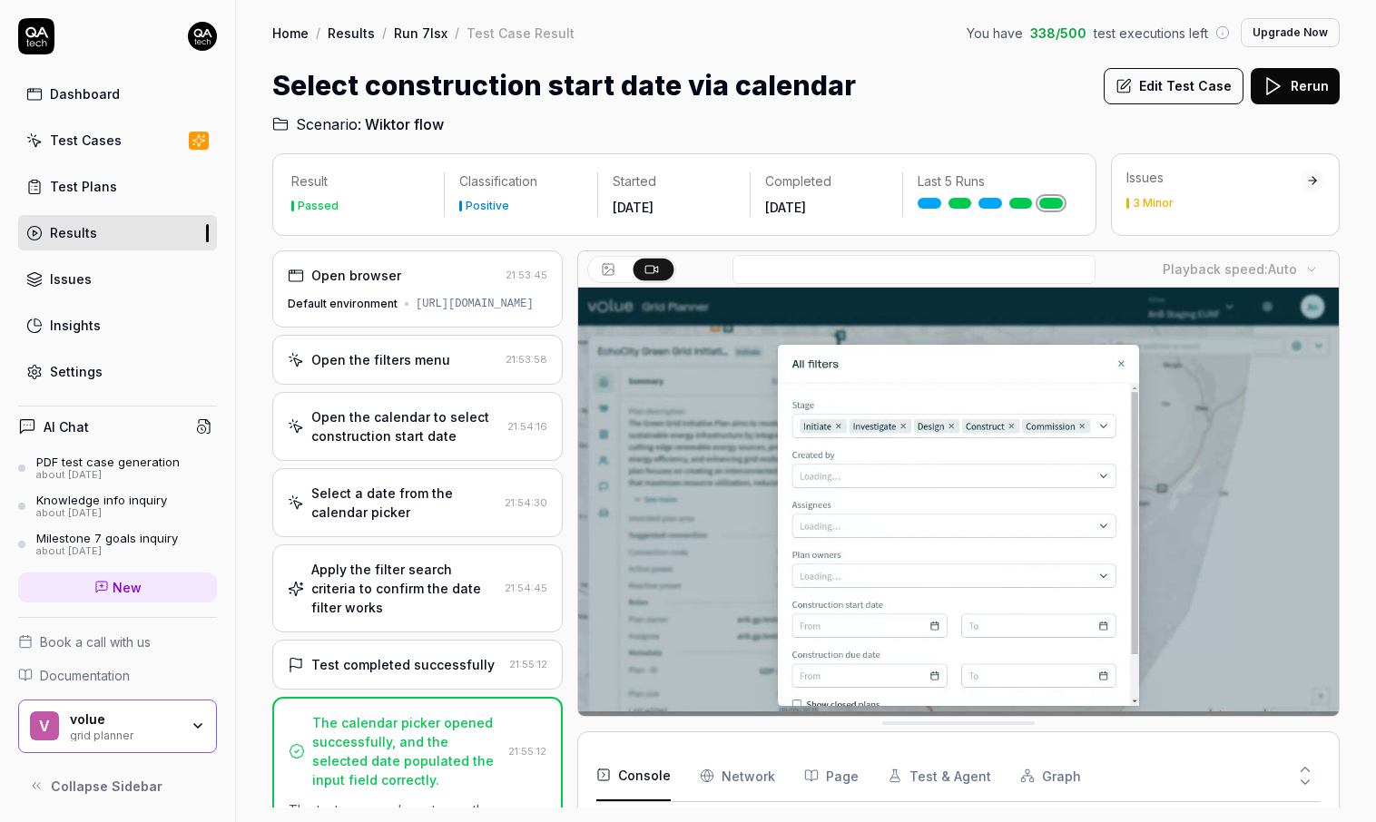
click at [642, 397] on video at bounding box center [958, 526] width 760 height 476
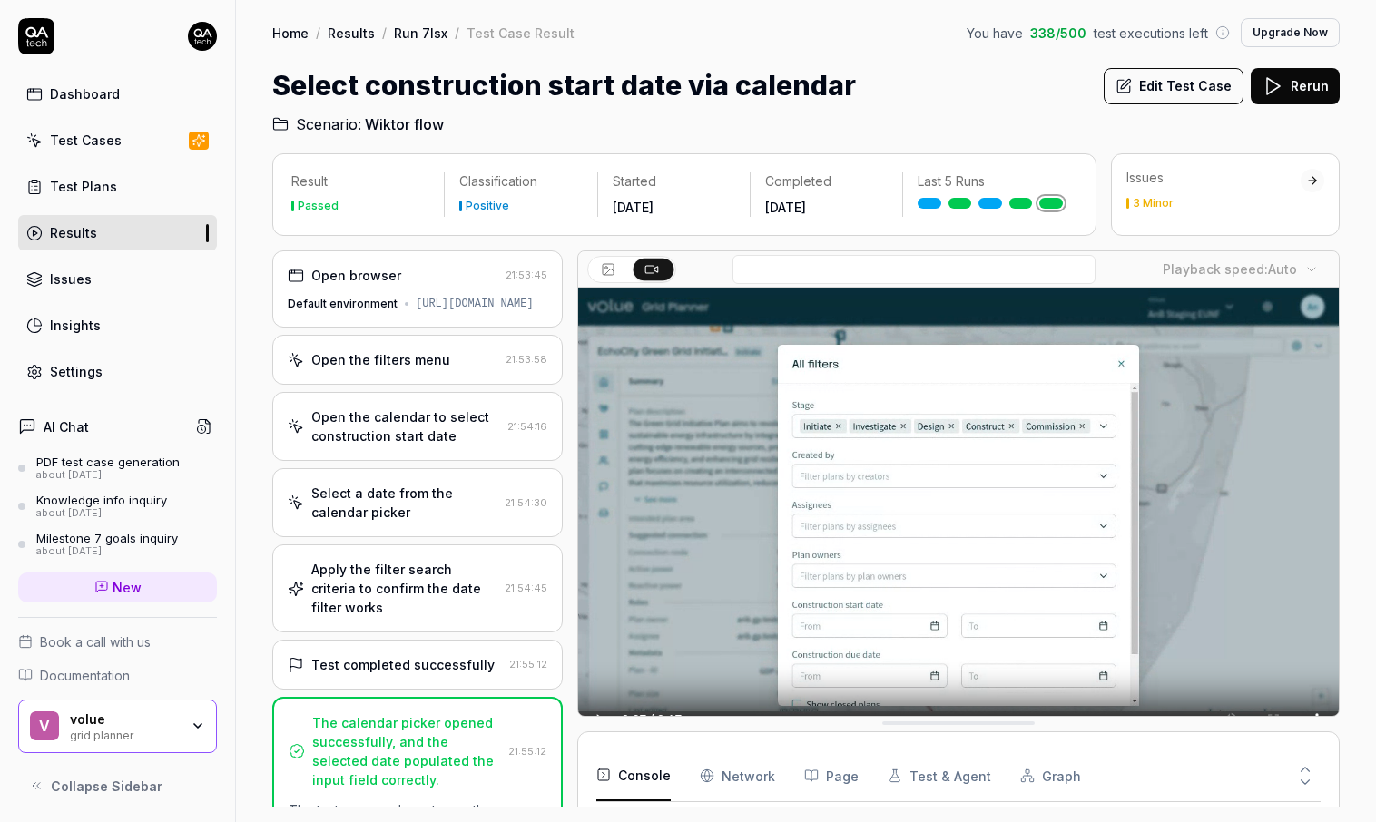
click at [446, 385] on div "Open the filters menu 21:53:58" at bounding box center [417, 360] width 290 height 50
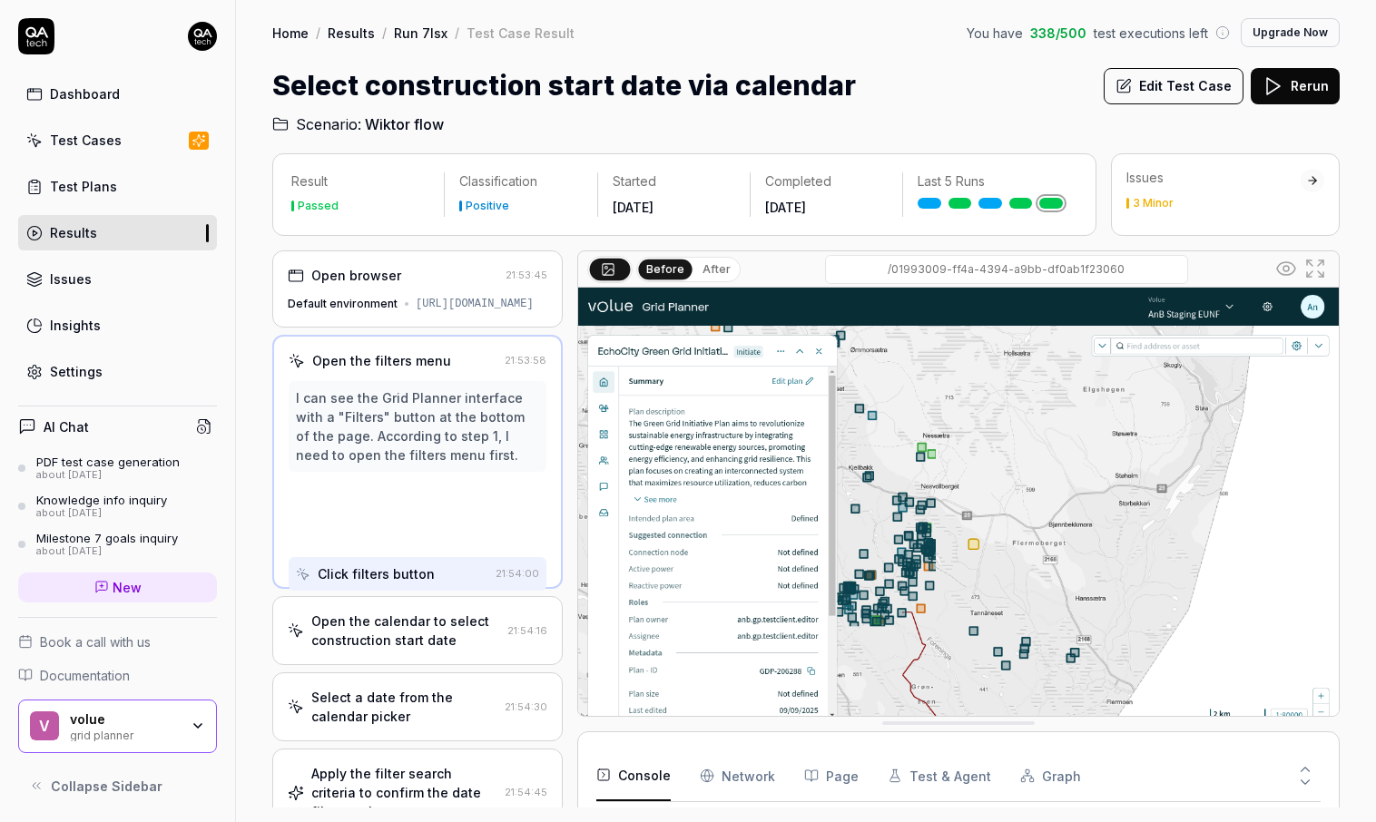
click at [446, 503] on div "Move mouse to filters button" at bounding box center [393, 518] width 194 height 53
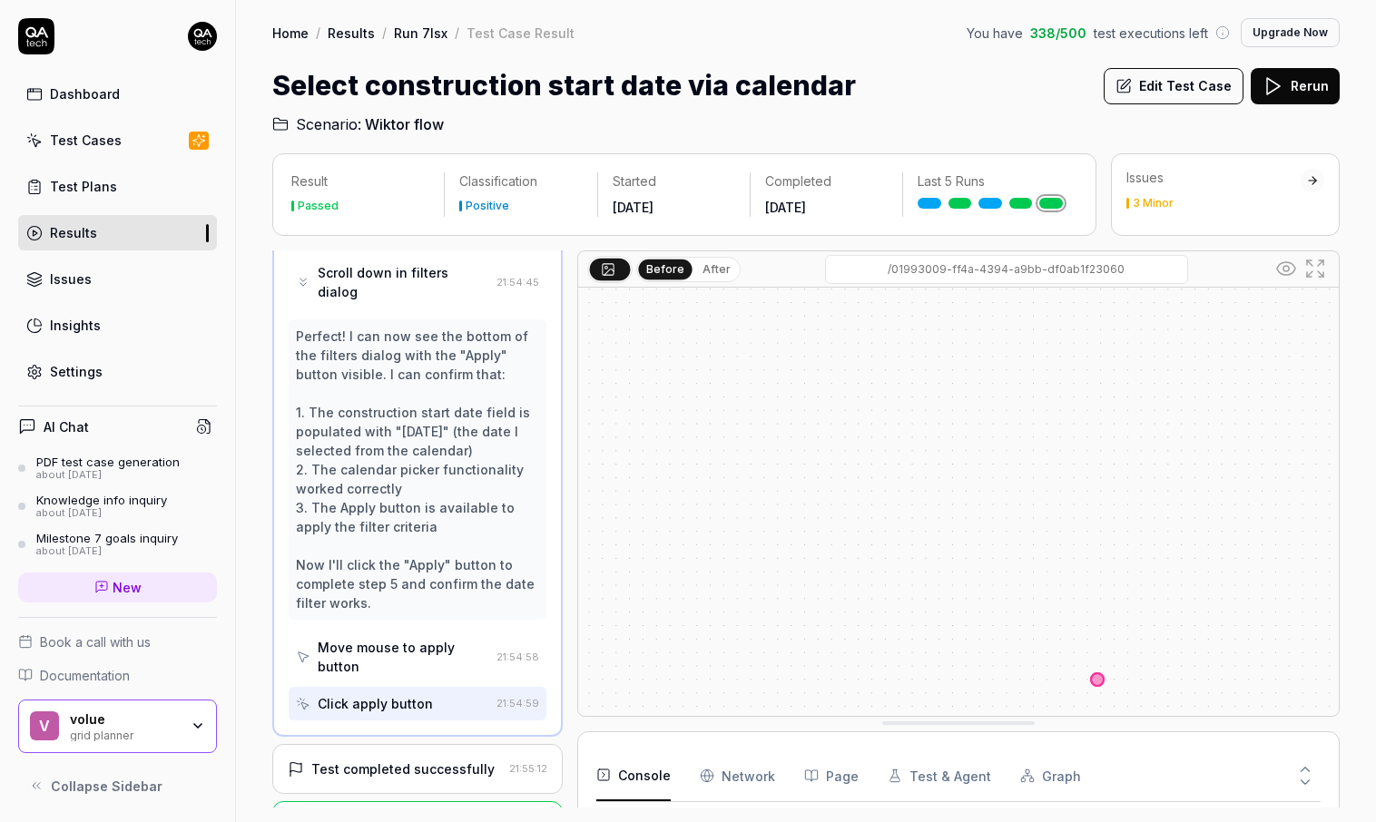
scroll to position [877, 0]
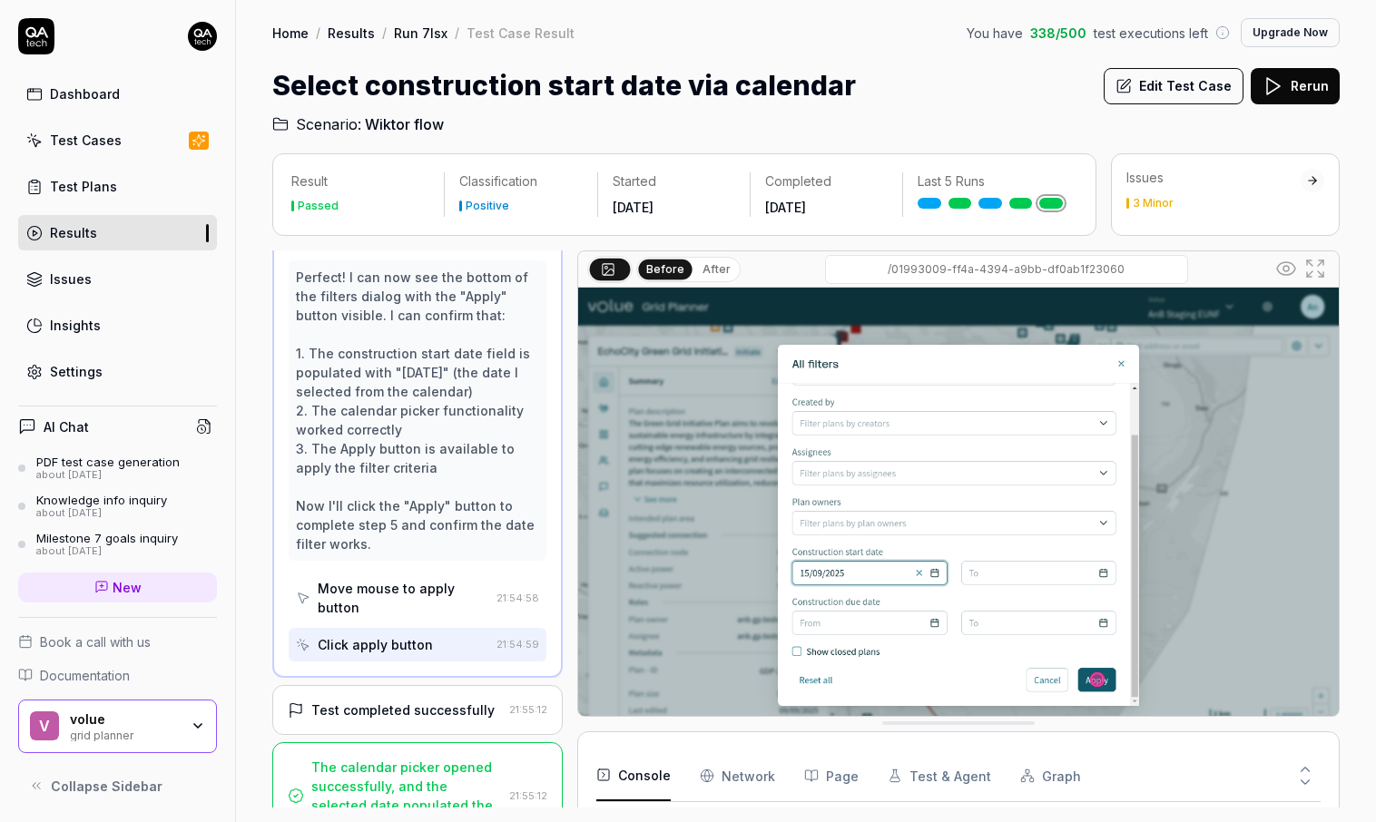
click at [103, 137] on div "Test Cases" at bounding box center [86, 140] width 72 height 19
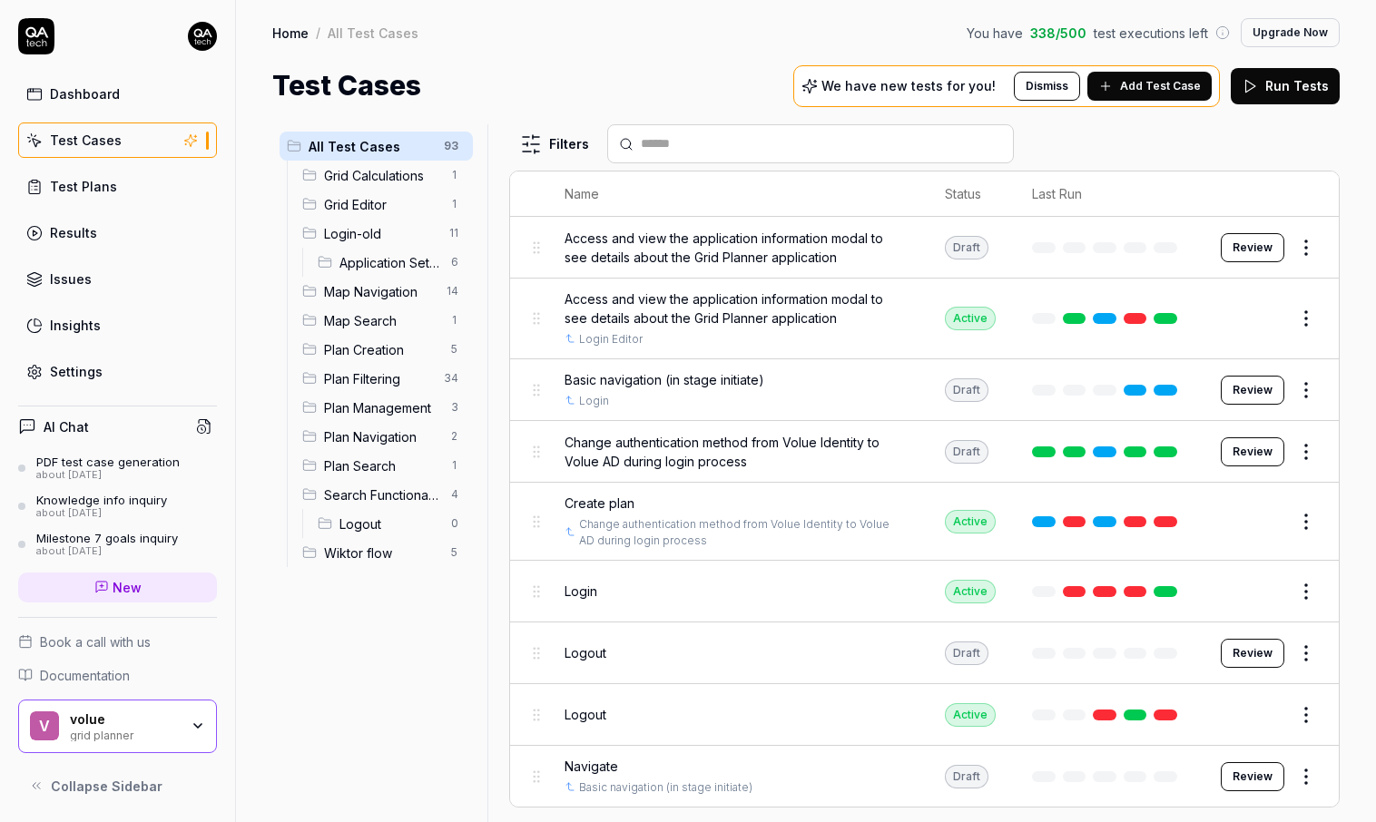
click at [393, 376] on span "Plan Filtering" at bounding box center [378, 378] width 109 height 19
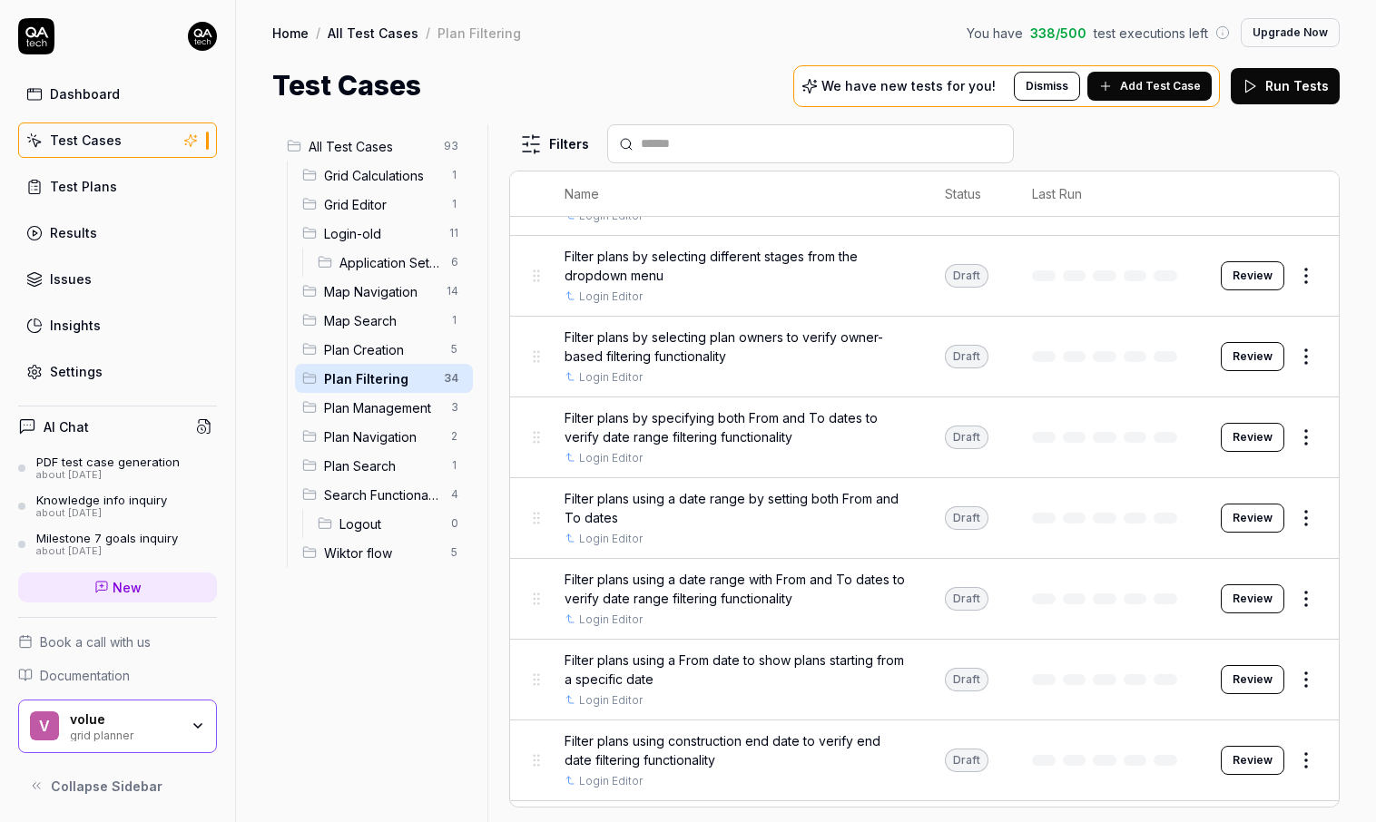
scroll to position [1839, 0]
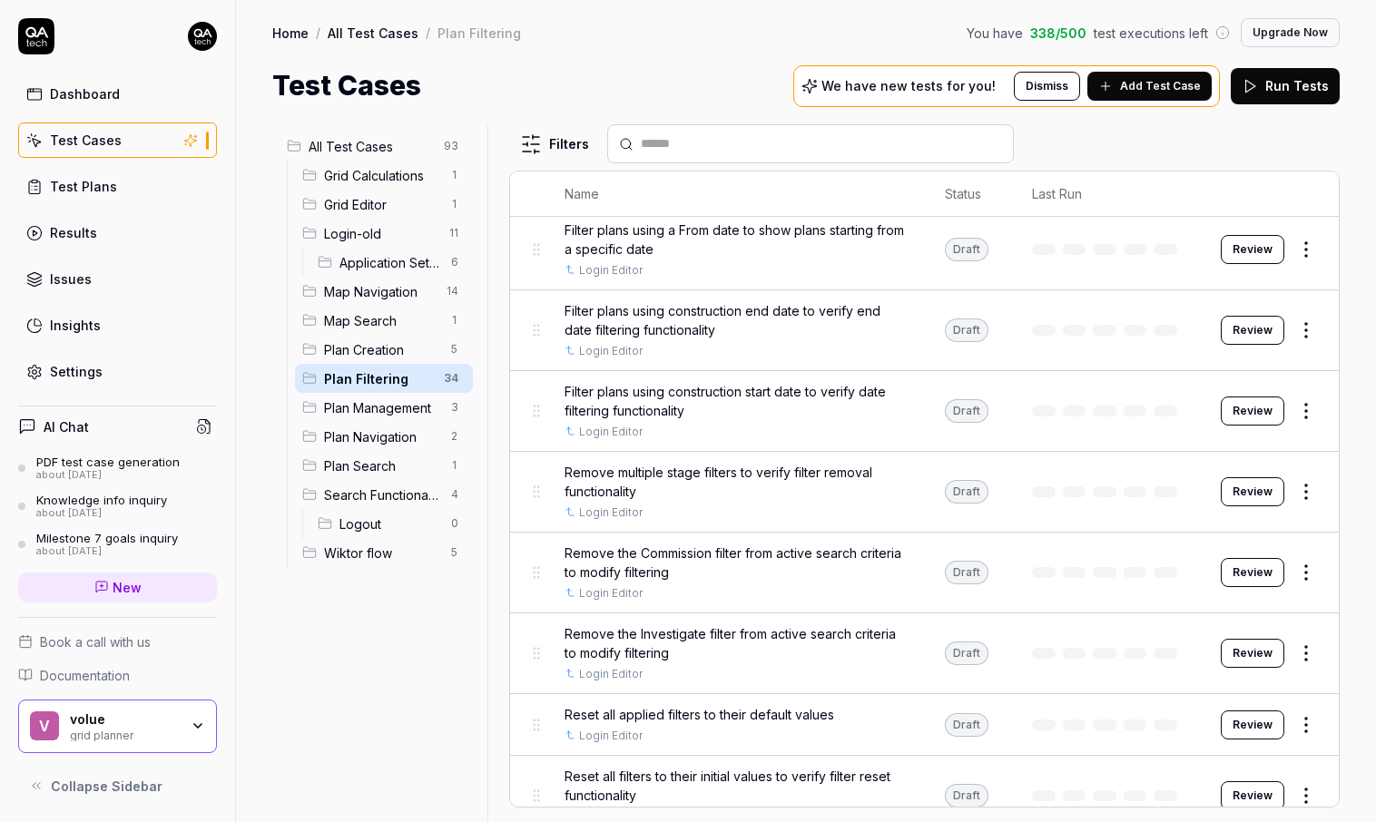
click at [151, 391] on div "AI Chat PDF test case generation about 1 month ago Knowledge info inquiry about…" at bounding box center [117, 598] width 235 height 414
click at [137, 378] on link "Settings" at bounding box center [117, 371] width 199 height 35
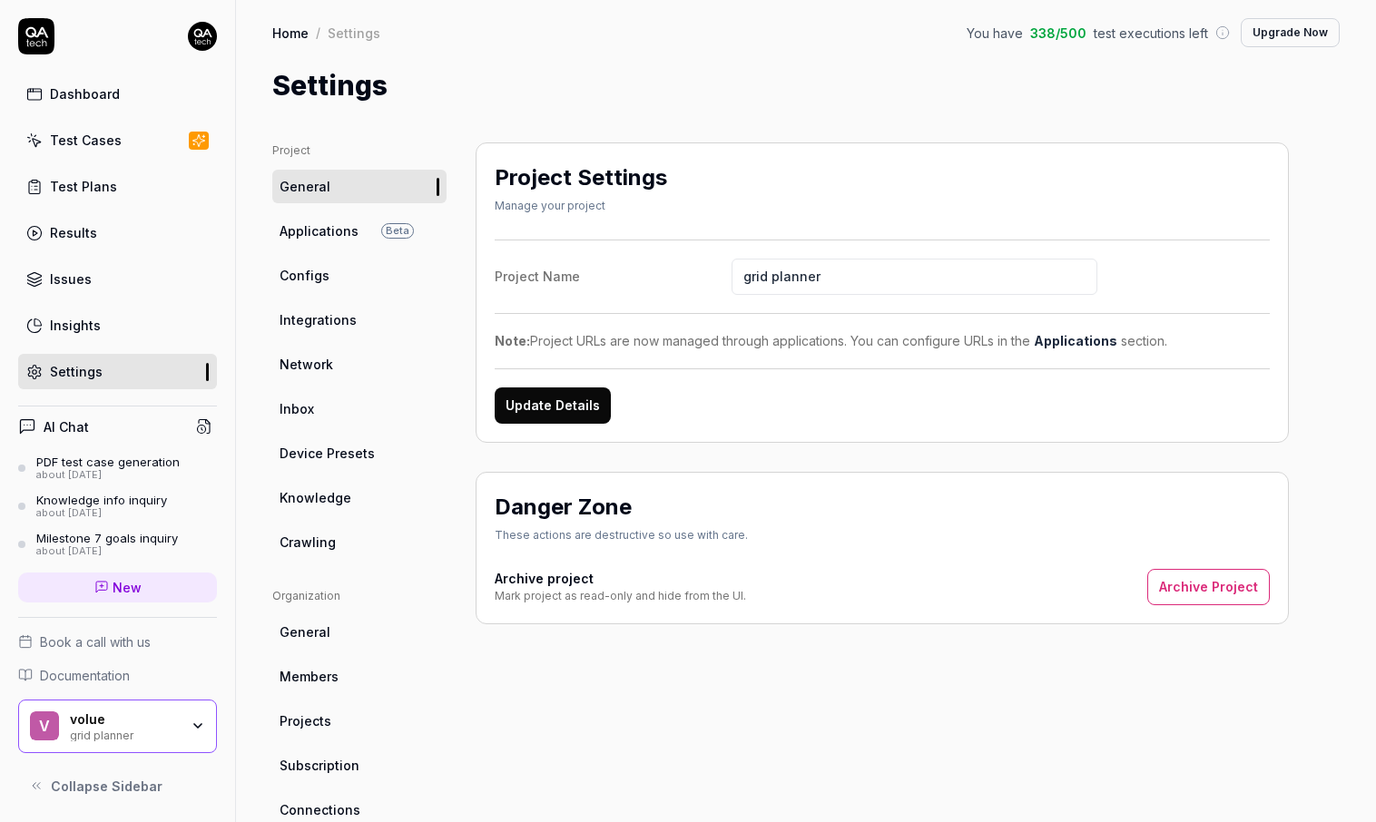
click at [359, 682] on link "Connections" at bounding box center [359, 810] width 174 height 34
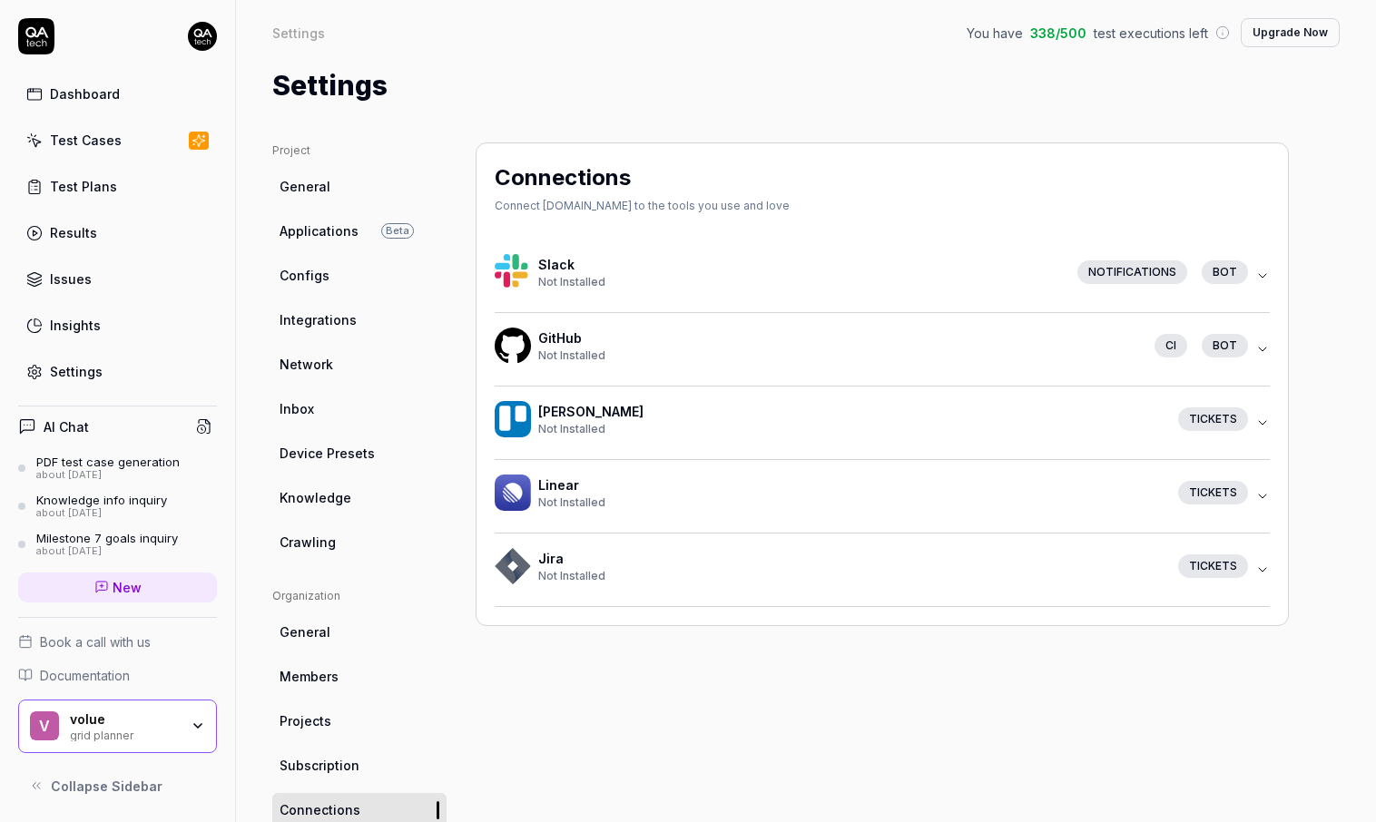
click at [329, 682] on span "Subscription" at bounding box center [319, 765] width 80 height 19
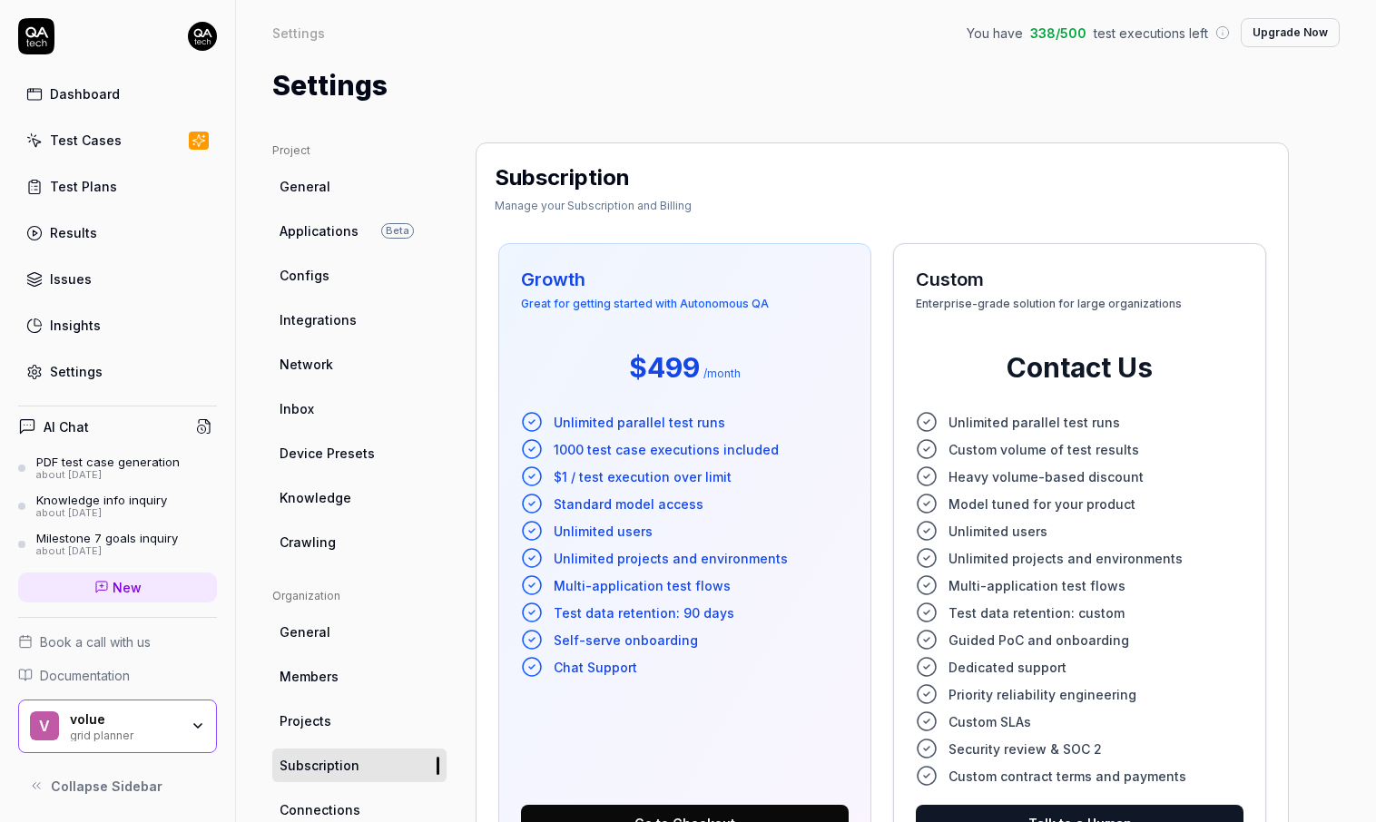
scroll to position [792, 0]
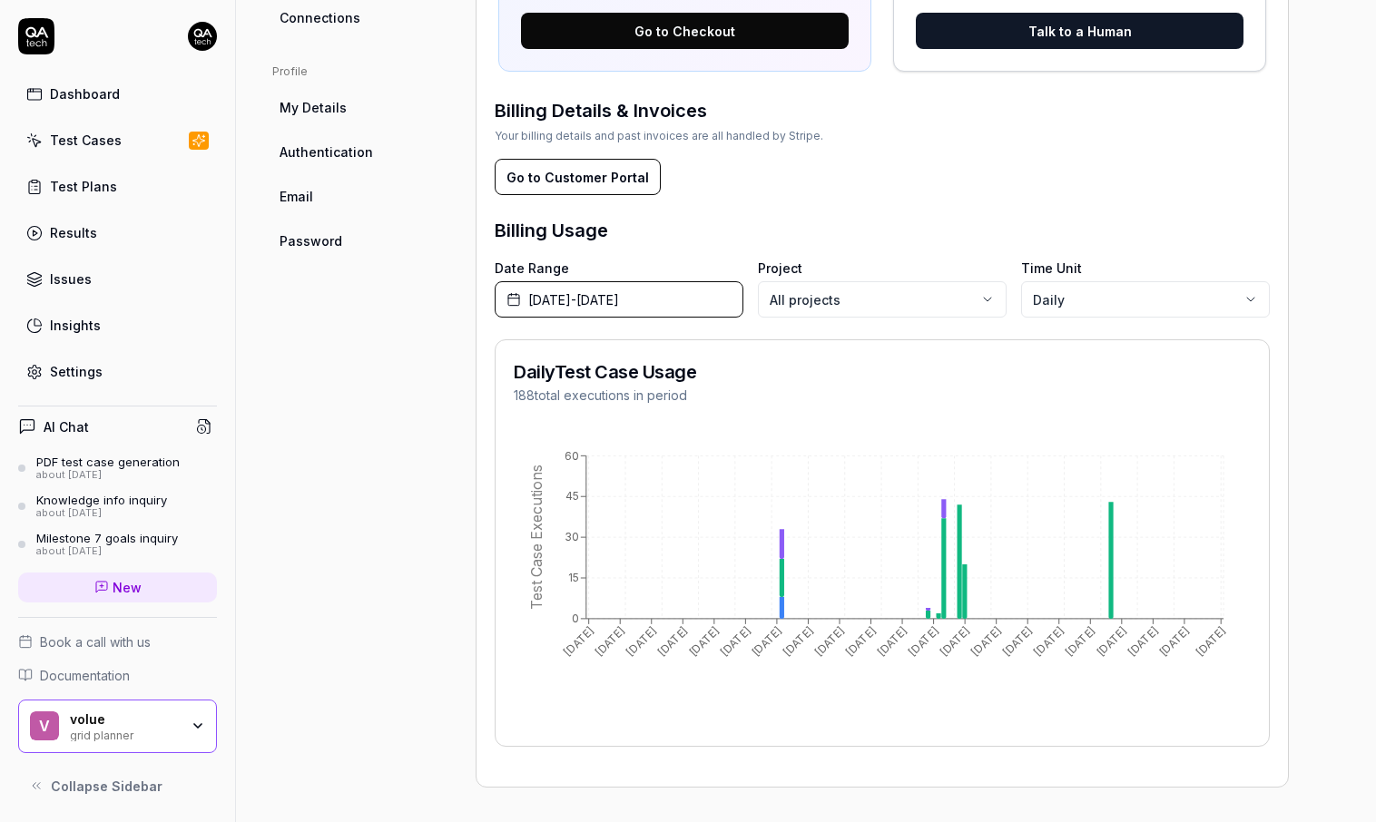
click at [619, 299] on span "June 1st, 2025 - September 30th, 2025" at bounding box center [573, 299] width 91 height 19
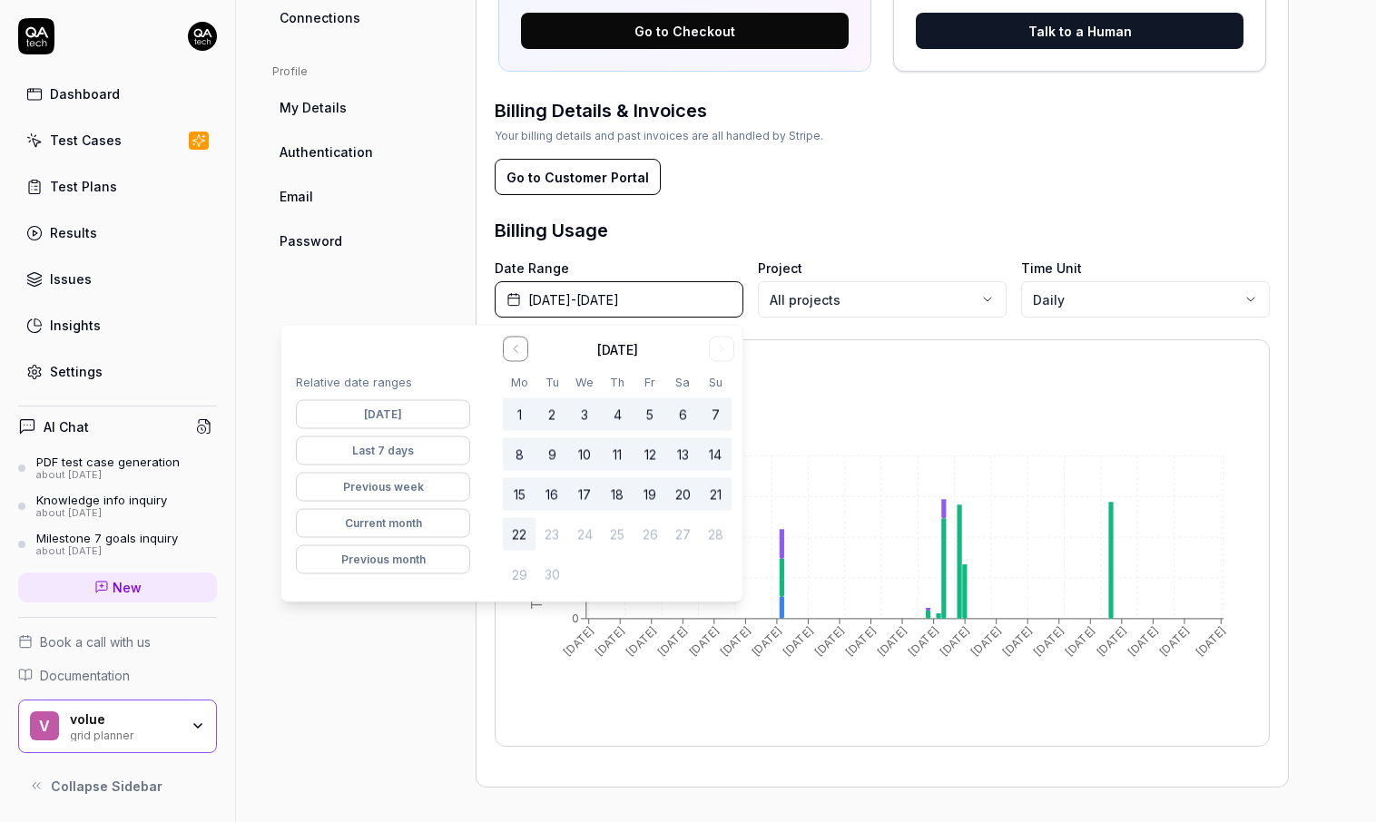
click at [403, 292] on div "Project General Applications Beta Configs Integrations Network Inbox Device Pre…" at bounding box center [359, 68] width 174 height 1437
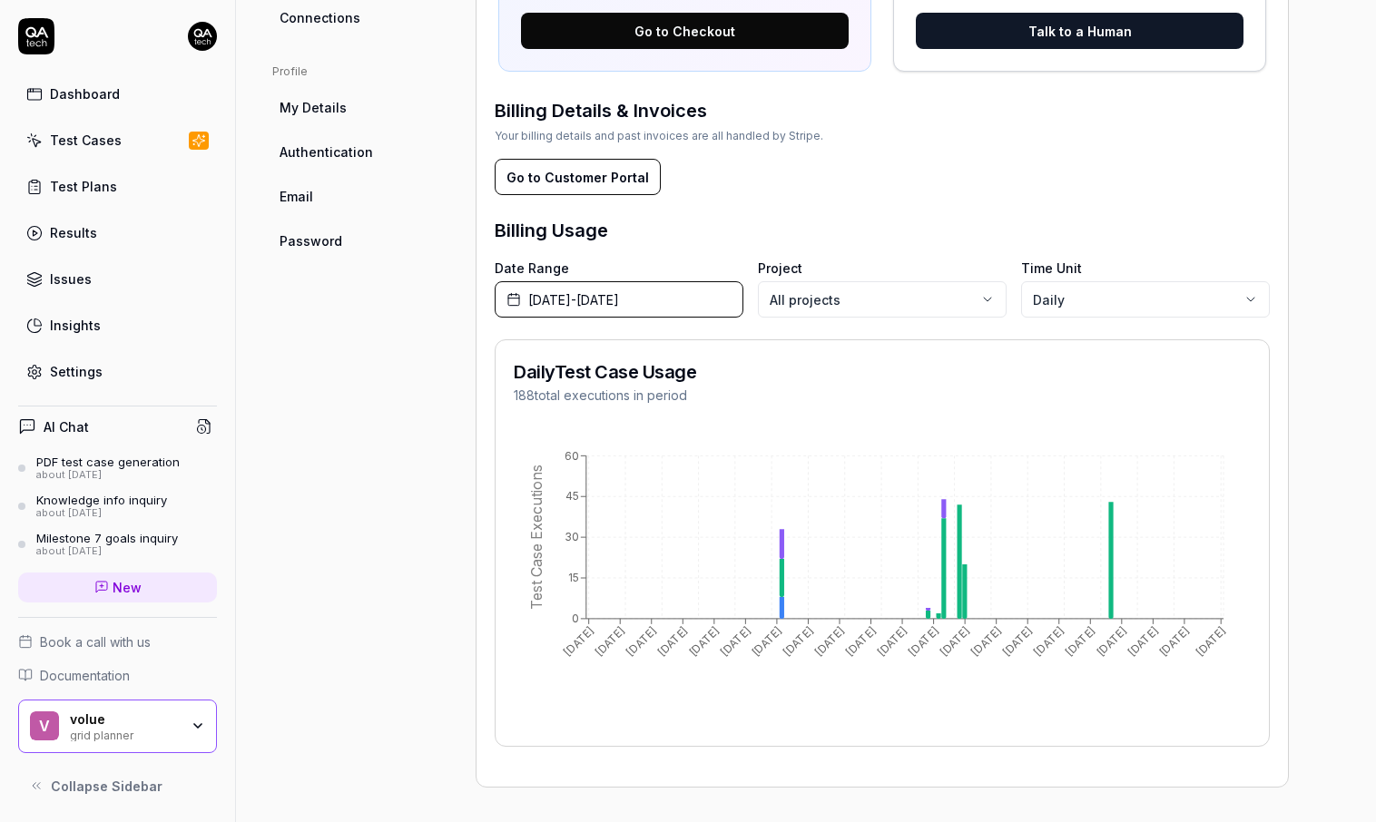
click at [129, 182] on link "Test Plans" at bounding box center [117, 186] width 199 height 35
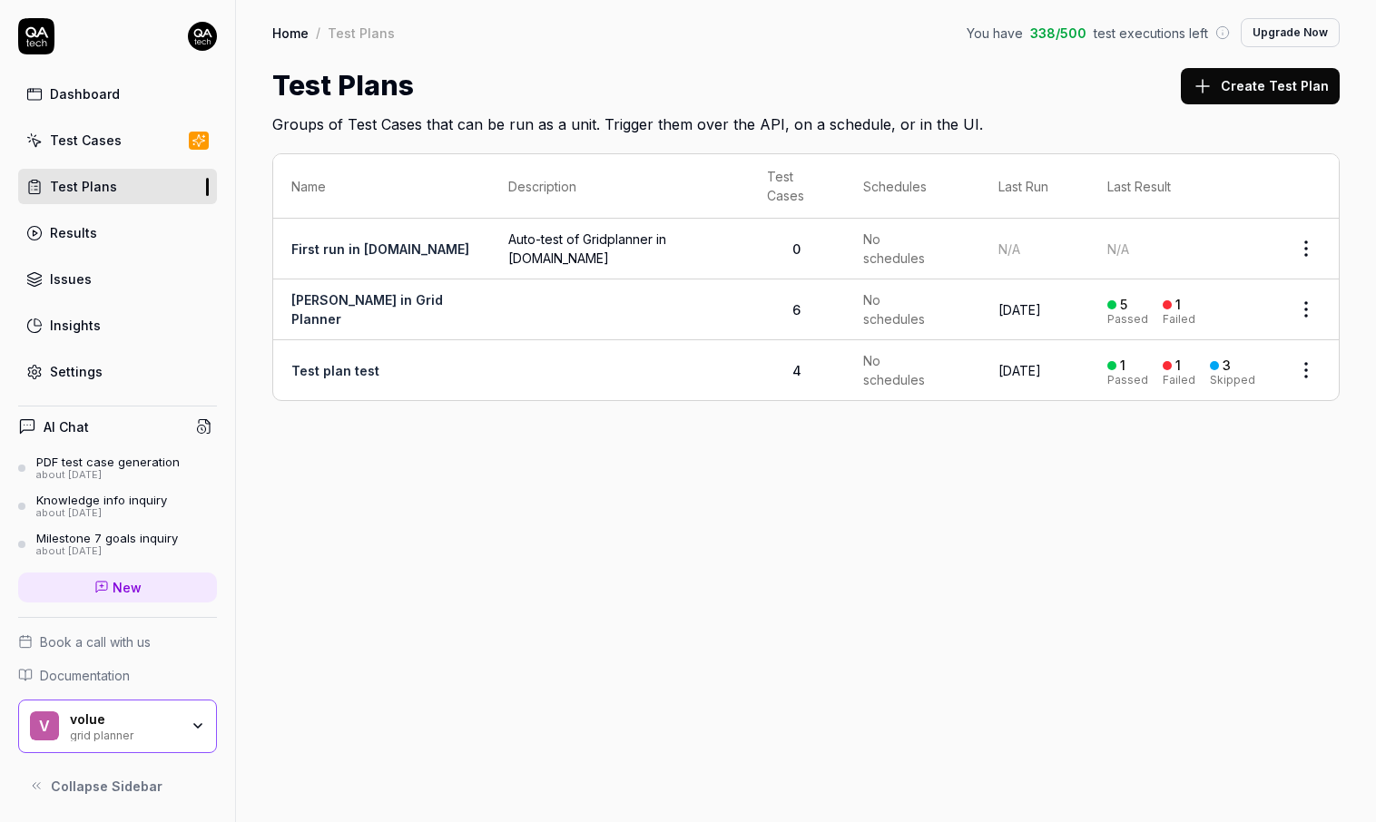
click at [141, 152] on link "Test Cases" at bounding box center [117, 140] width 199 height 35
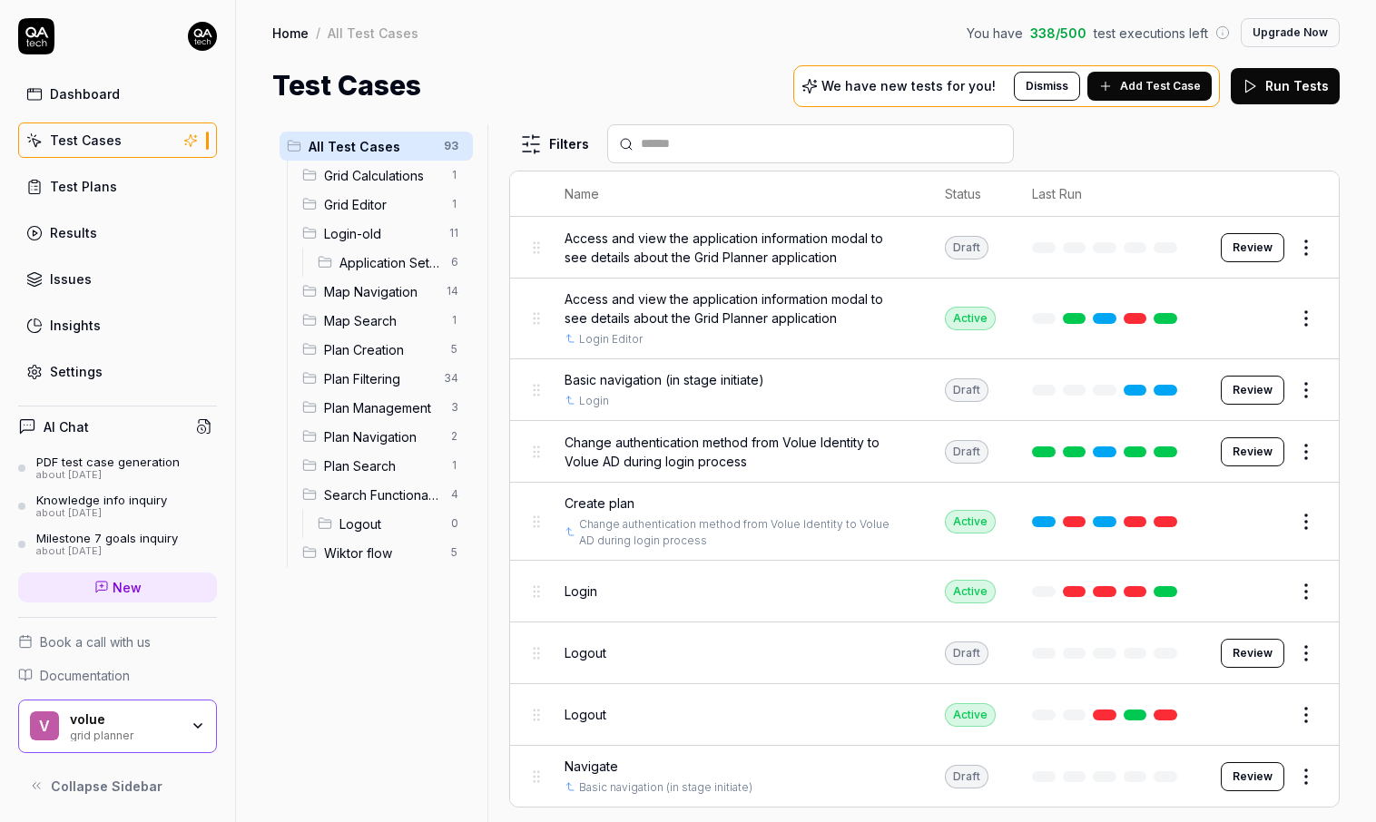
click at [134, 230] on link "Results" at bounding box center [117, 232] width 199 height 35
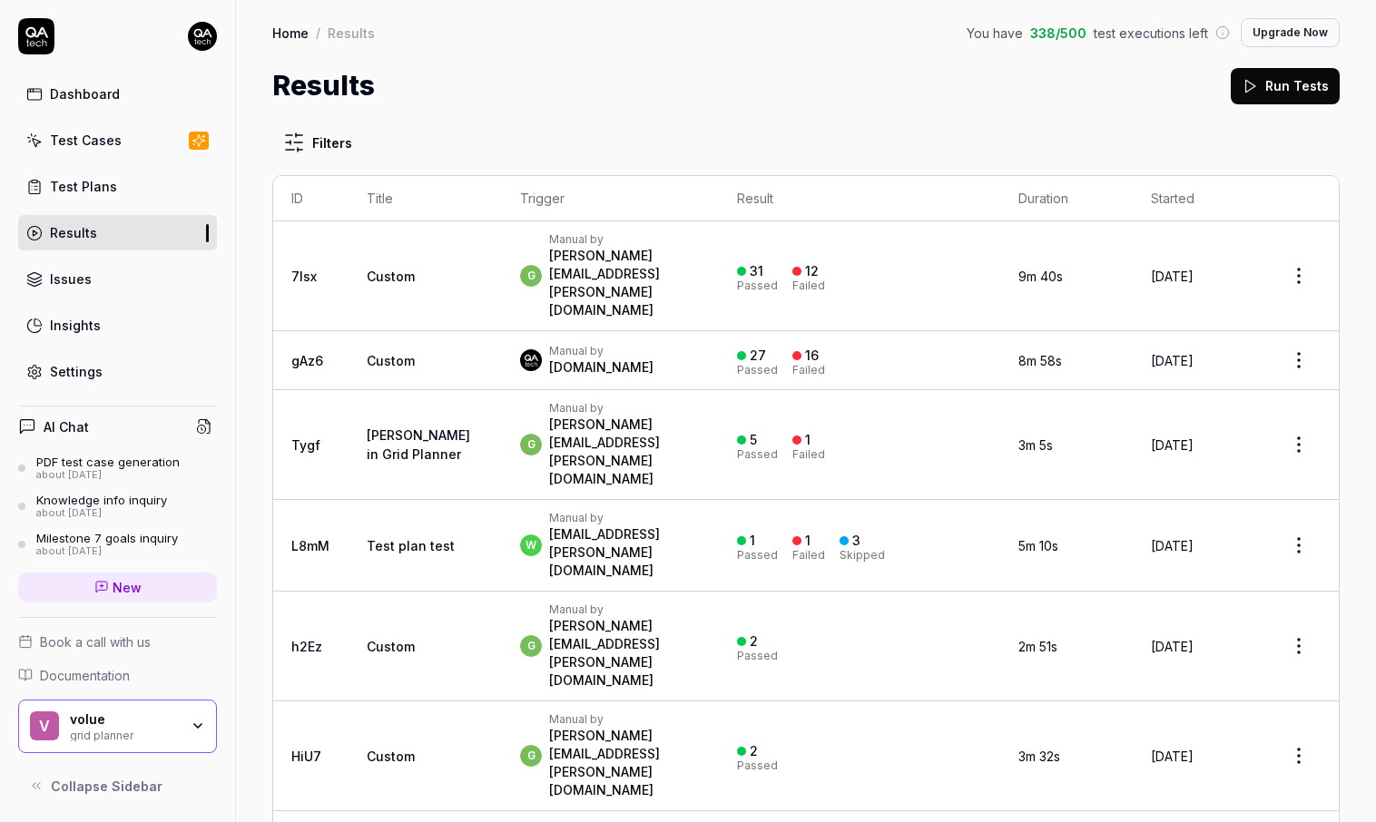
click at [115, 183] on link "Test Plans" at bounding box center [117, 186] width 199 height 35
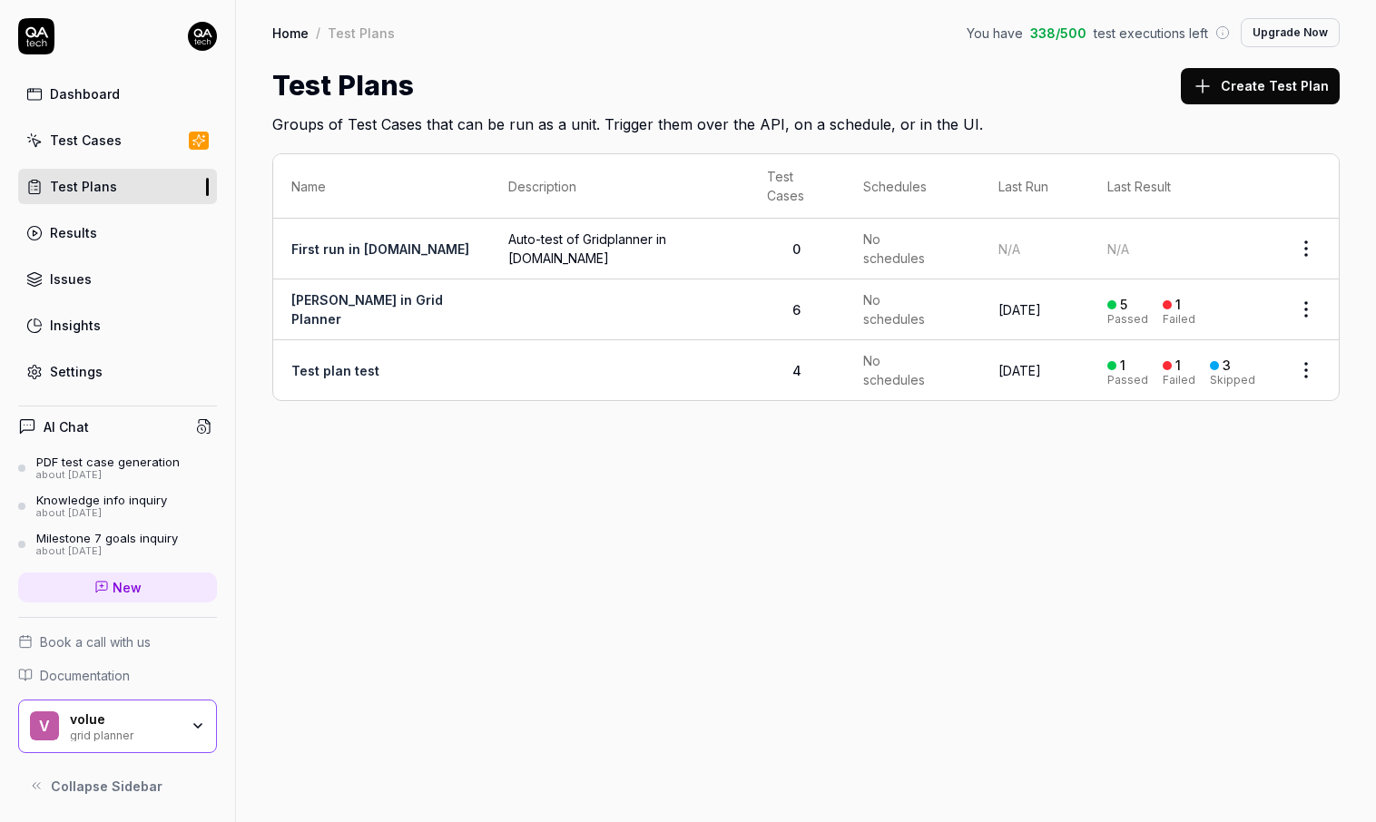
click at [143, 134] on link "Test Cases" at bounding box center [117, 140] width 199 height 35
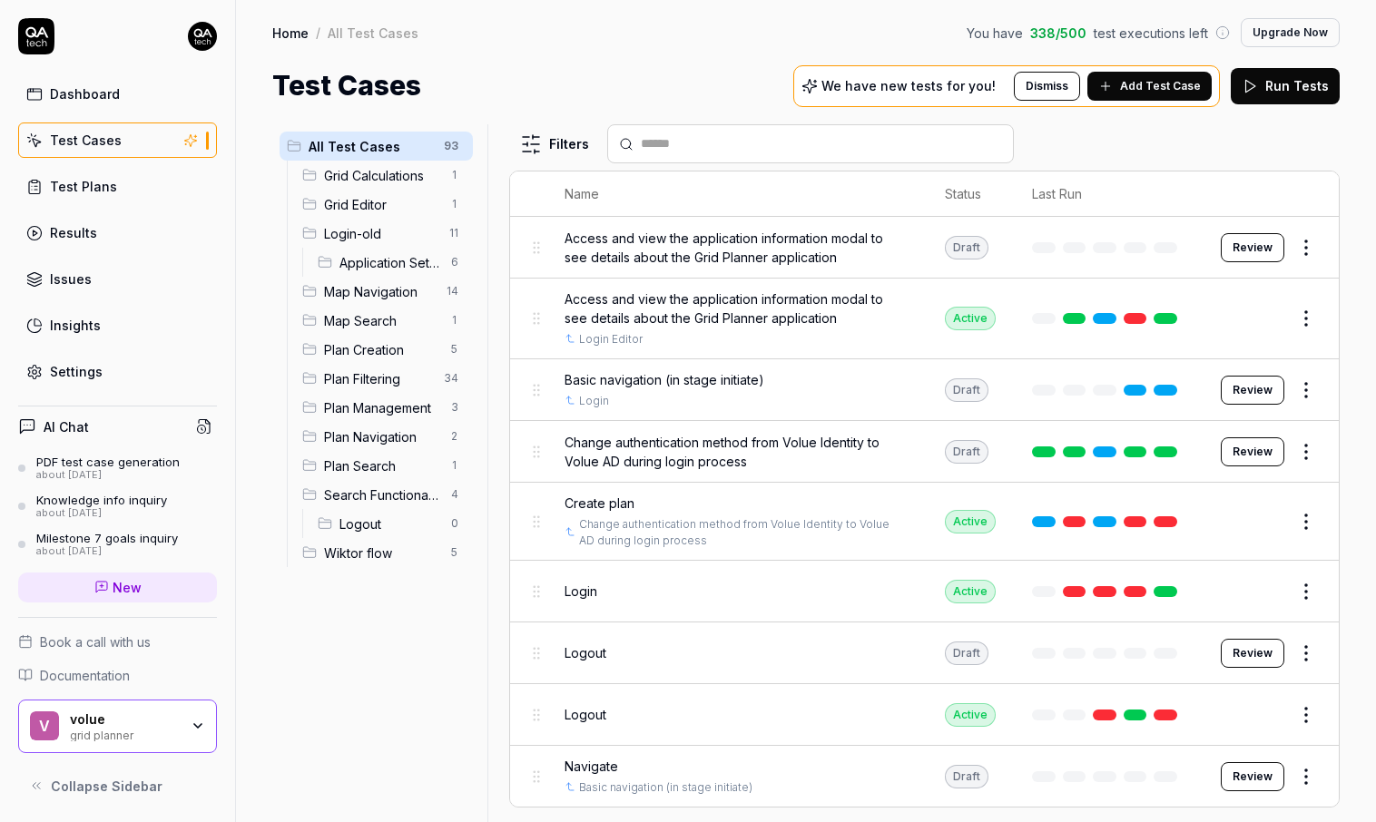
click at [145, 181] on link "Test Plans" at bounding box center [117, 186] width 199 height 35
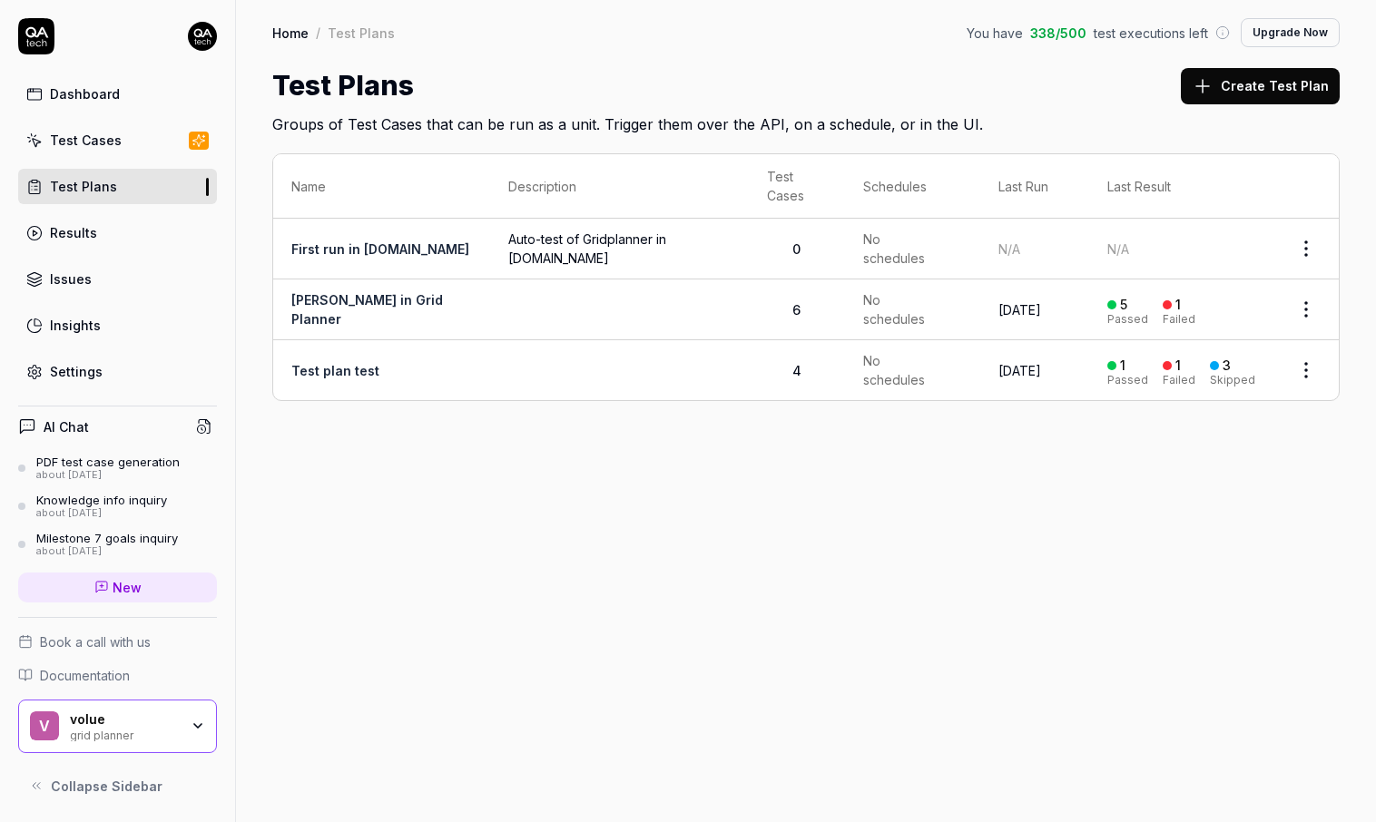
click at [1023, 461] on div "Home / Test Plans You have 338 / 500 test executions left Upgrade Now Home / Te…" at bounding box center [806, 411] width 1140 height 822
click at [135, 378] on link "Settings" at bounding box center [117, 371] width 199 height 35
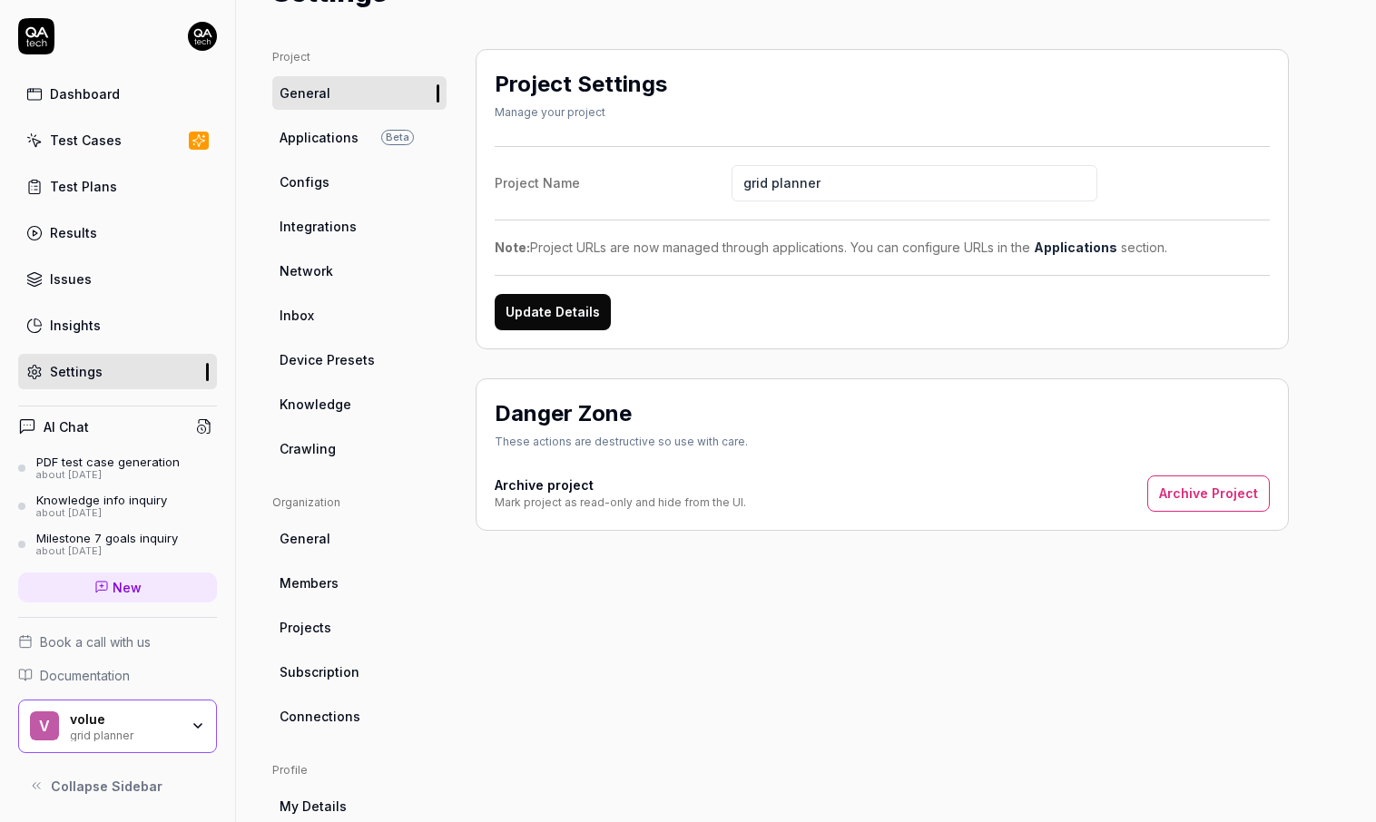
scroll to position [106, 0]
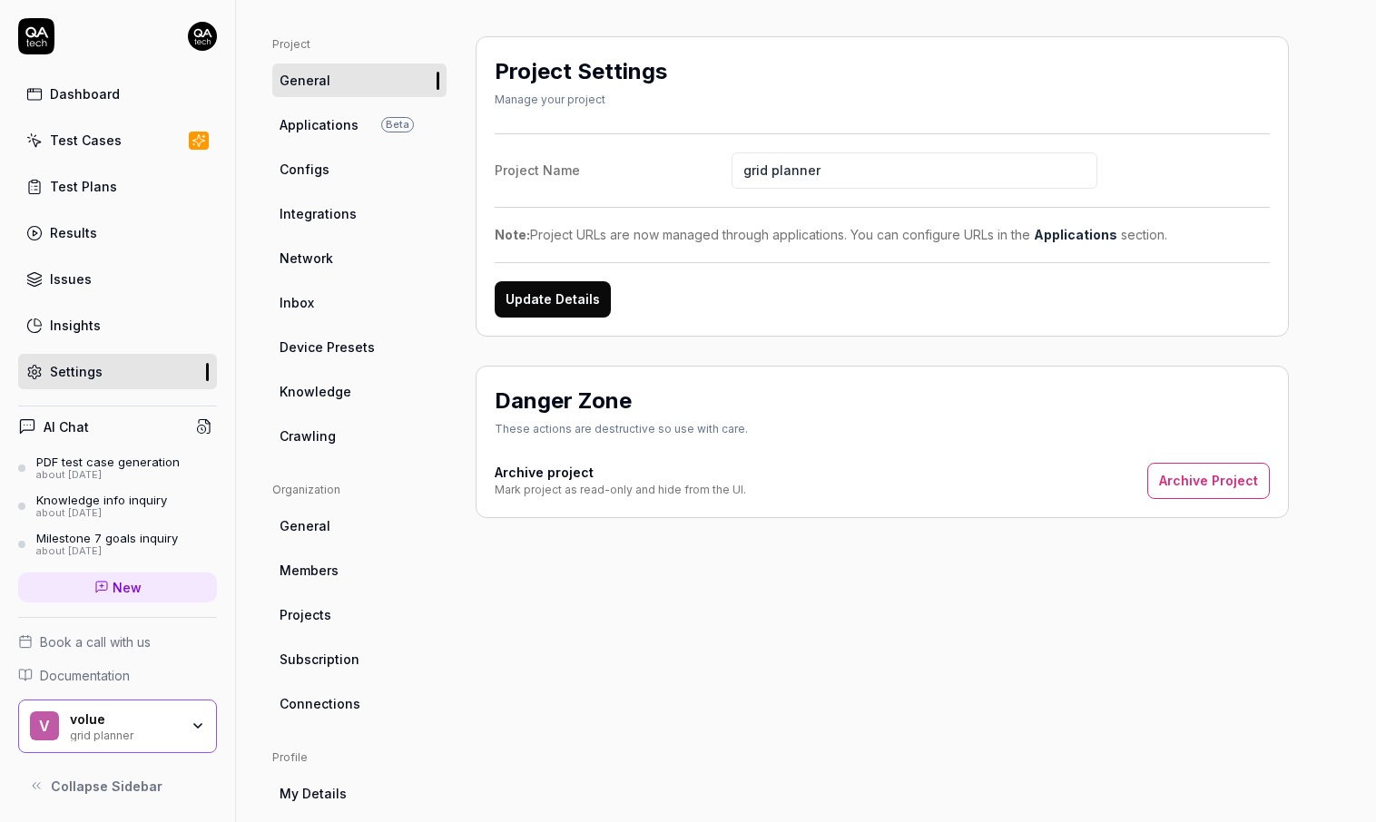
click at [348, 682] on span "Connections" at bounding box center [319, 703] width 81 height 19
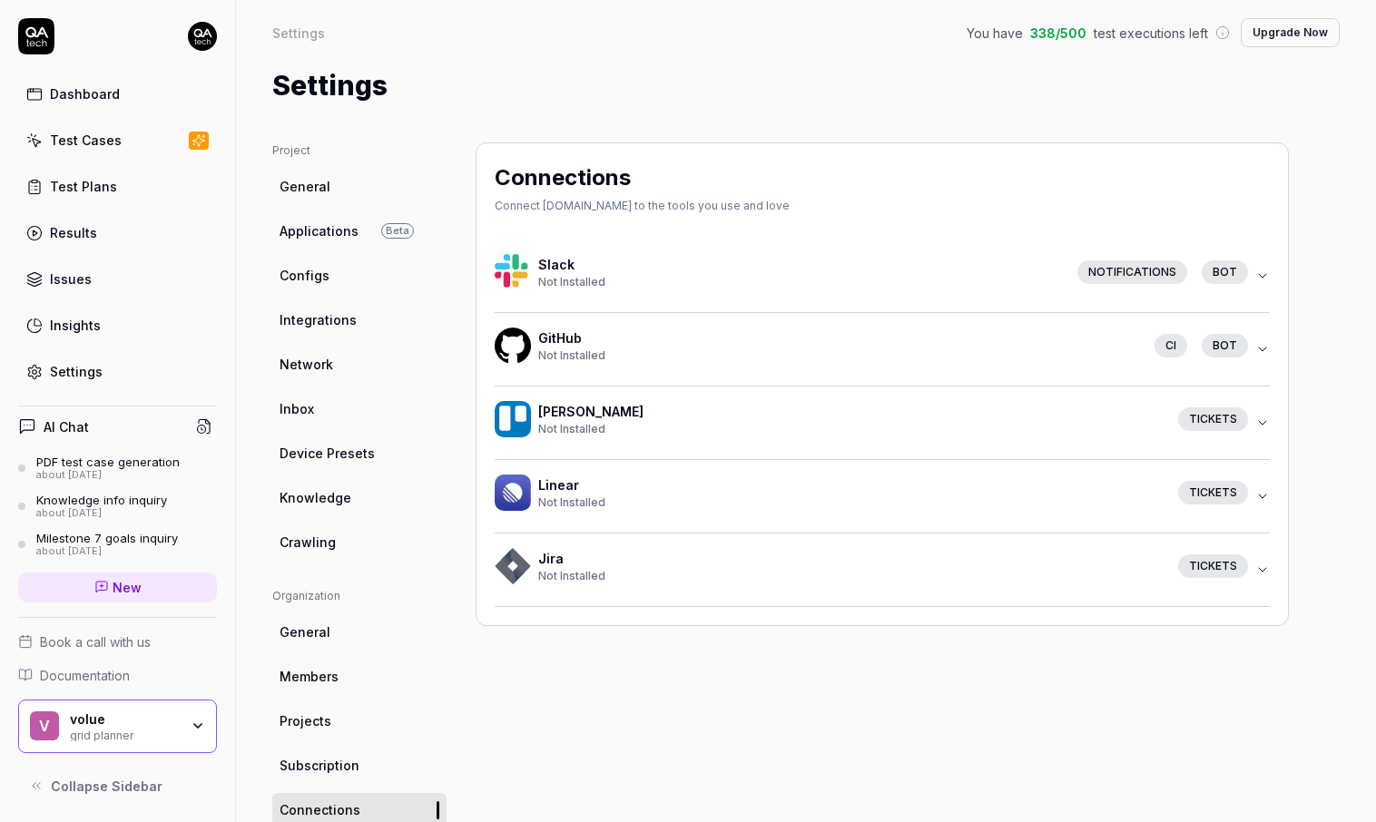
click at [177, 232] on link "Results" at bounding box center [117, 232] width 199 height 35
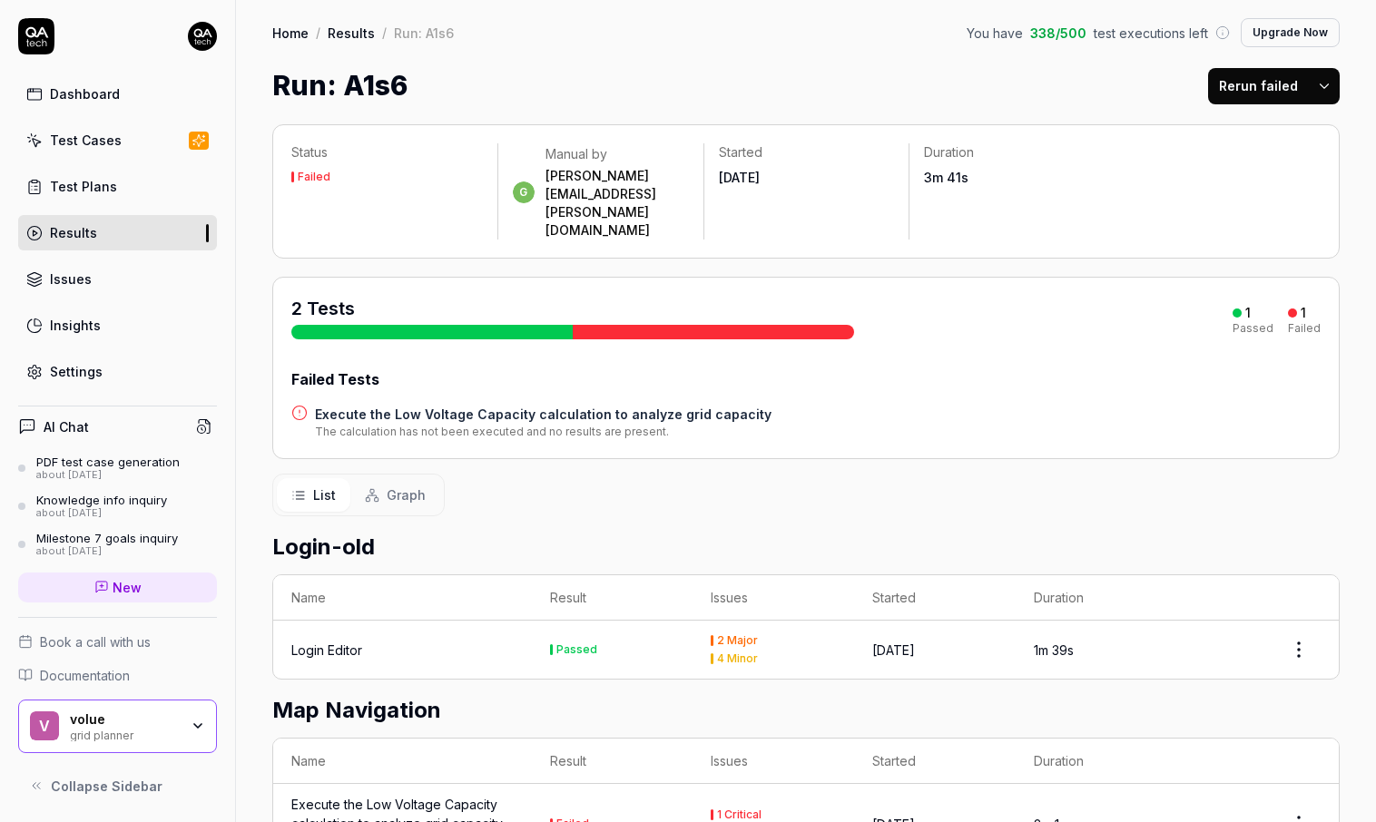
scroll to position [73, 0]
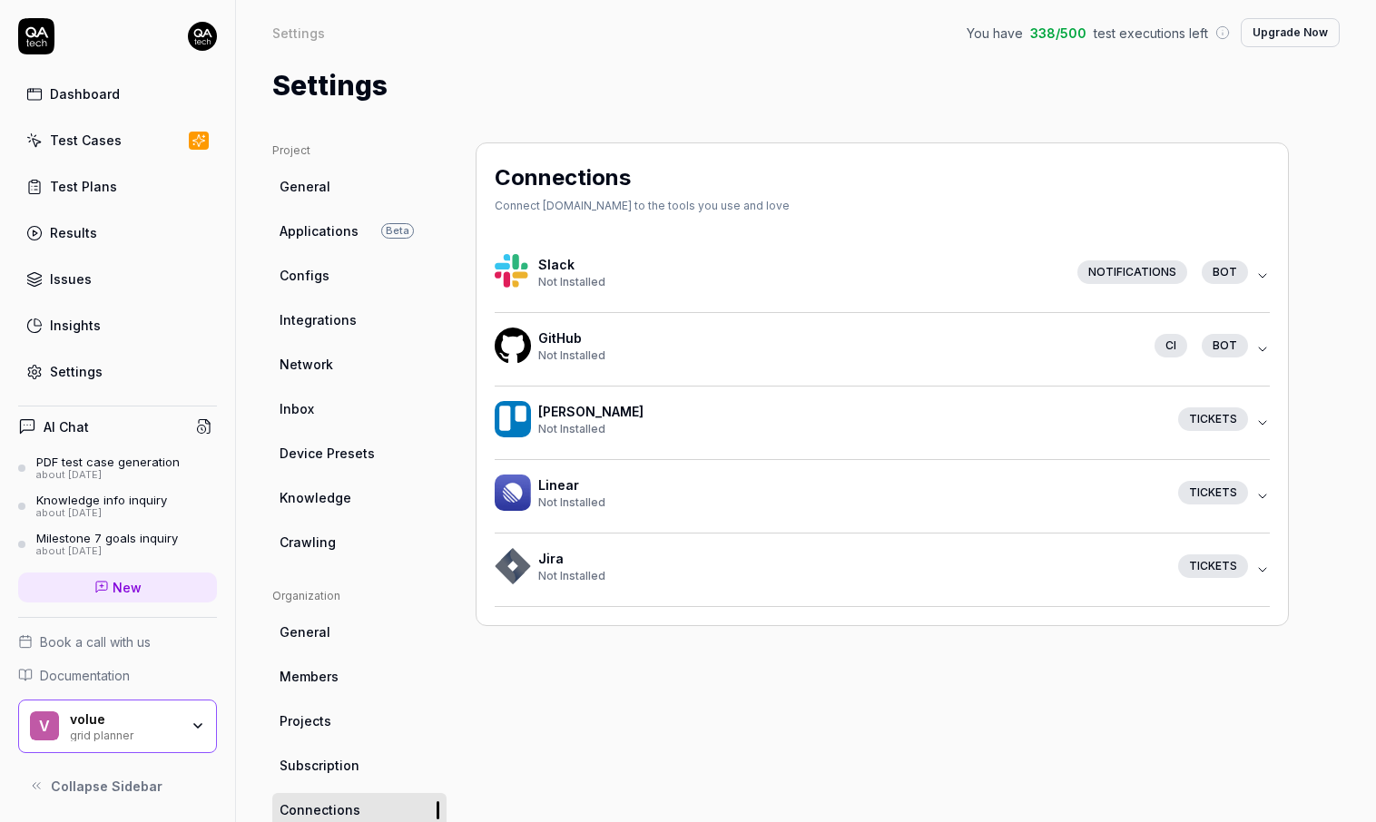
click at [336, 233] on span "Applications" at bounding box center [318, 230] width 79 height 19
